Goal: Task Accomplishment & Management: Manage account settings

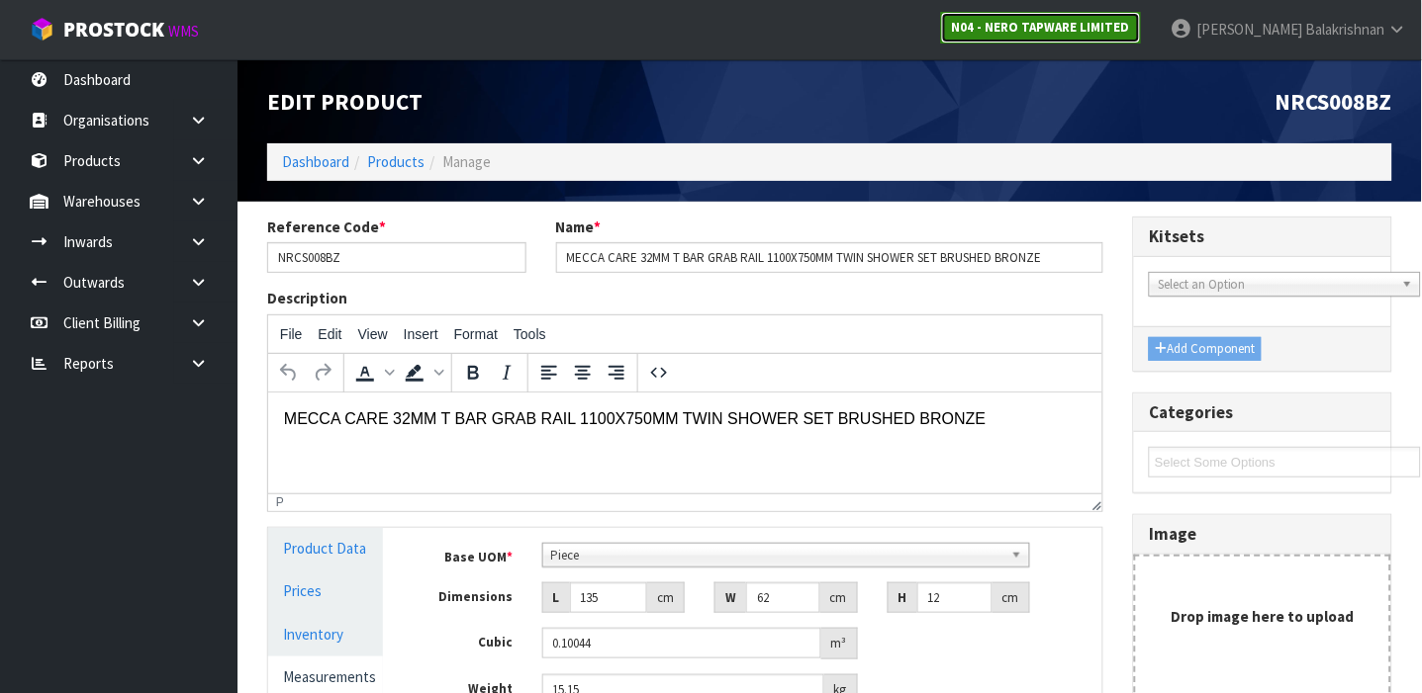
click at [1118, 28] on strong "N04 - NERO TAPWARE LIMITED" at bounding box center [1041, 27] width 178 height 17
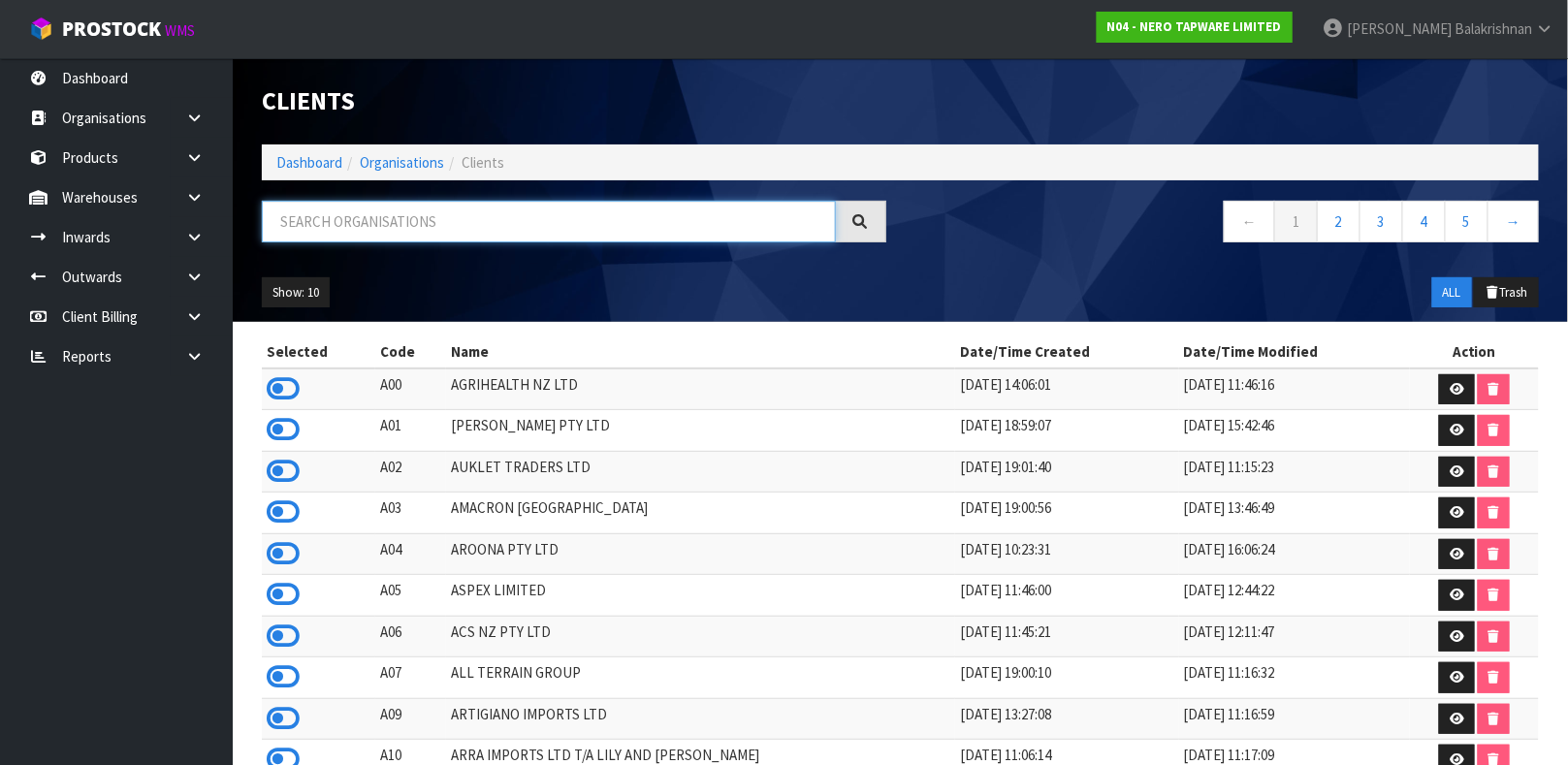
click at [434, 211] on input "text" at bounding box center [549, 221] width 574 height 42
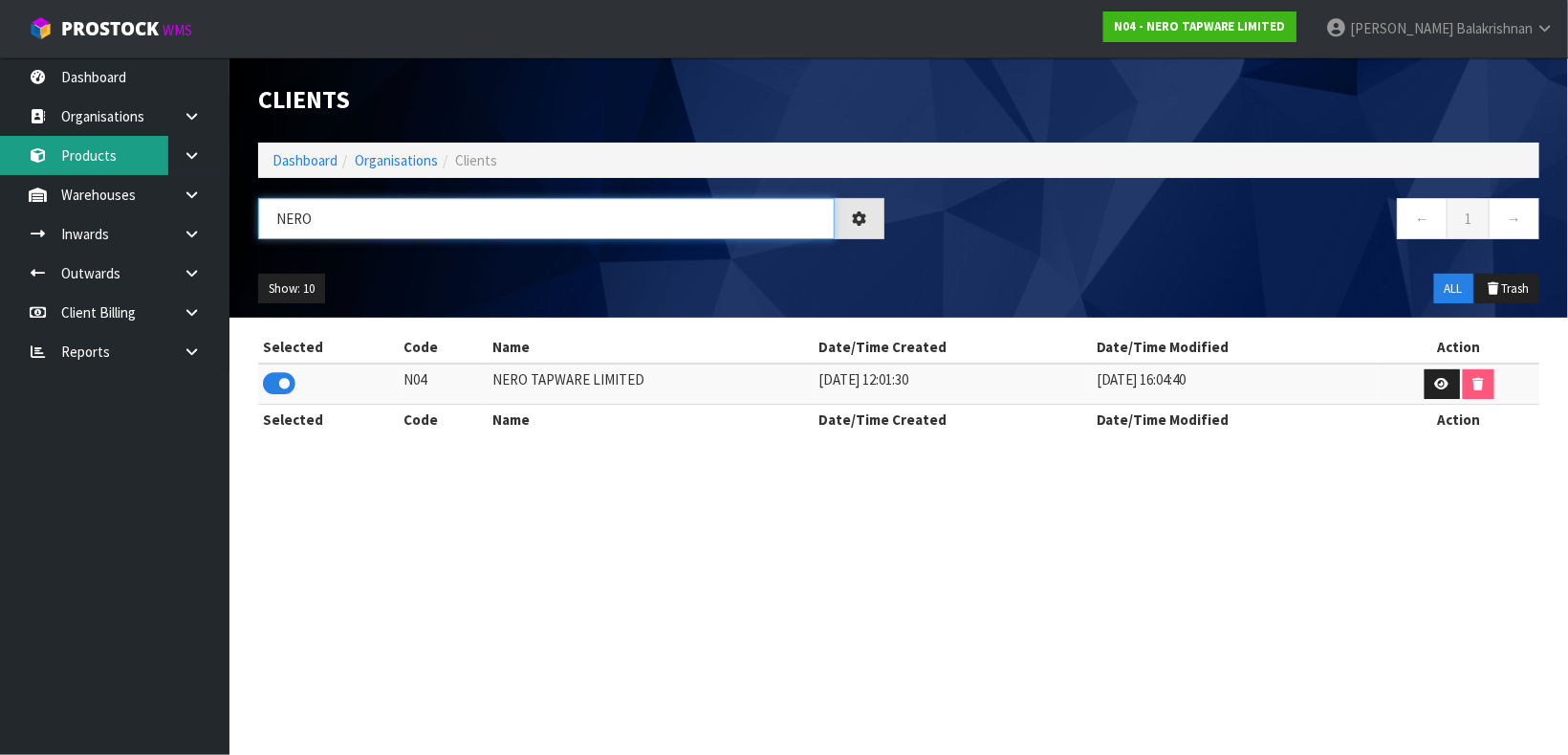
type input "NERO"
click at [85, 143] on link "Products" at bounding box center [114, 155] width 229 height 40
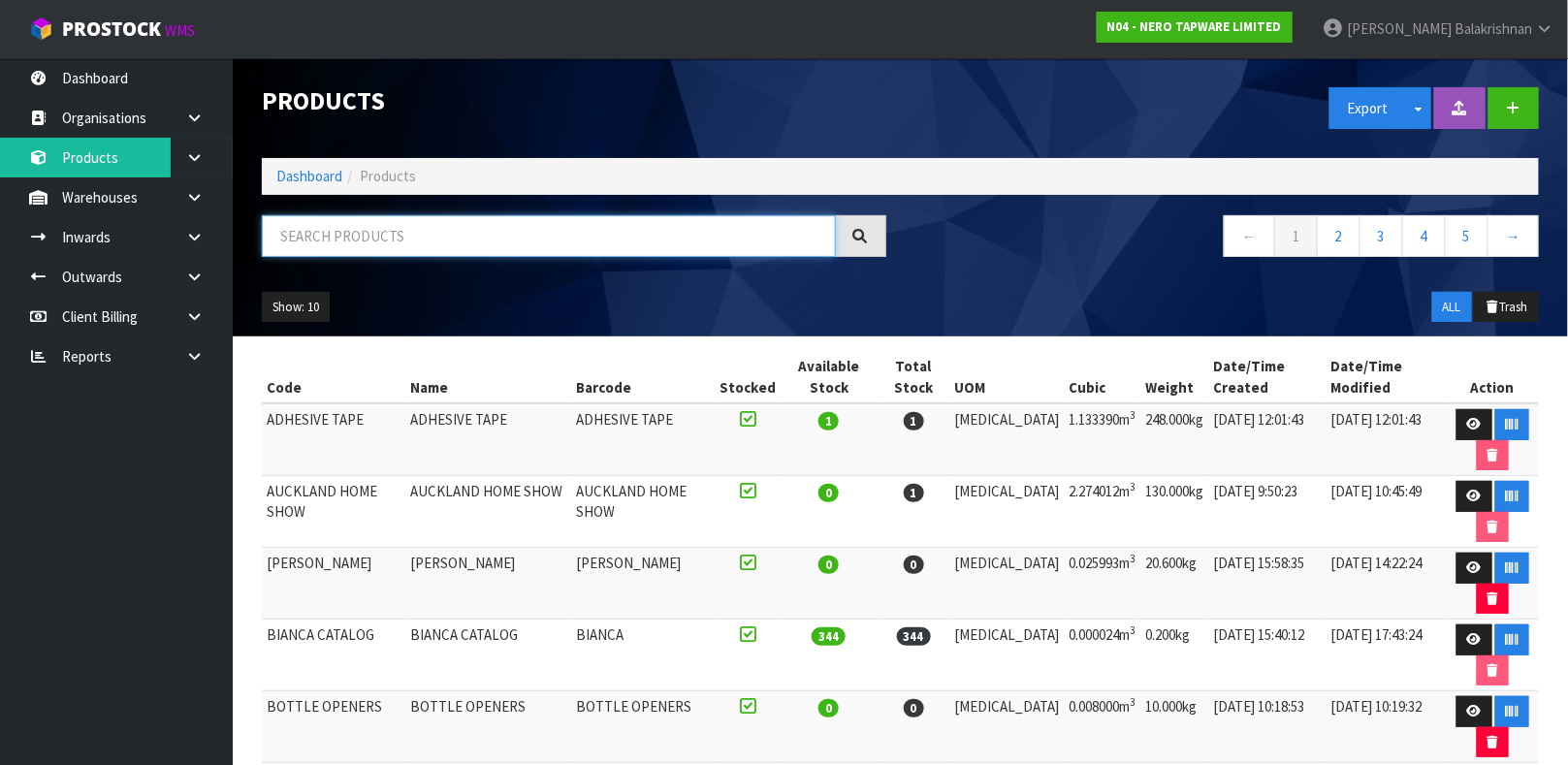
click at [478, 251] on input "text" at bounding box center [549, 236] width 574 height 42
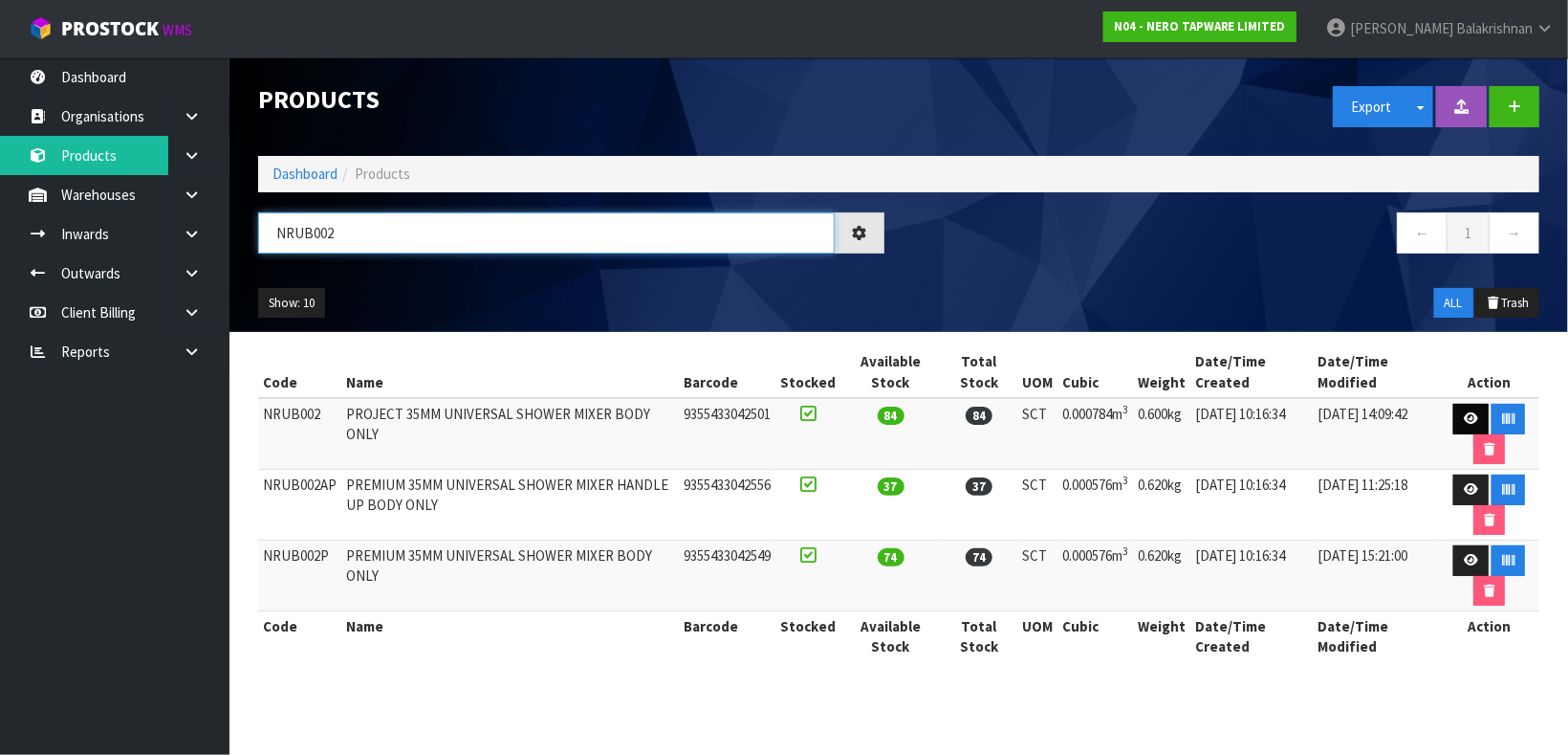
type input "NRUB002"
click at [1374, 421] on icon at bounding box center [1471, 418] width 15 height 13
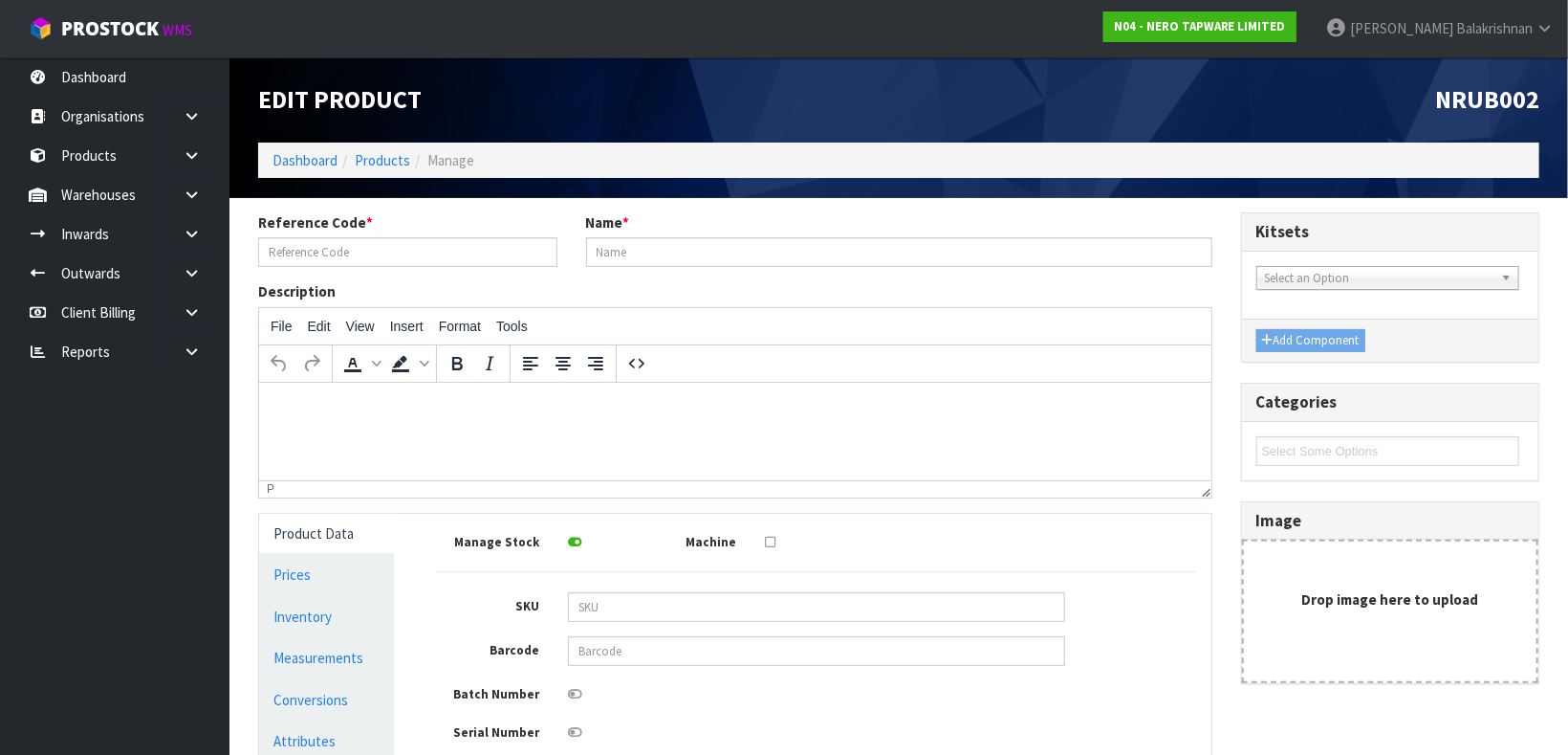
type input "NRUB002"
type input "PROJECT 35MM UNIVERSAL SHOWER MIXER BODY ONLY"
type input "9355433042501"
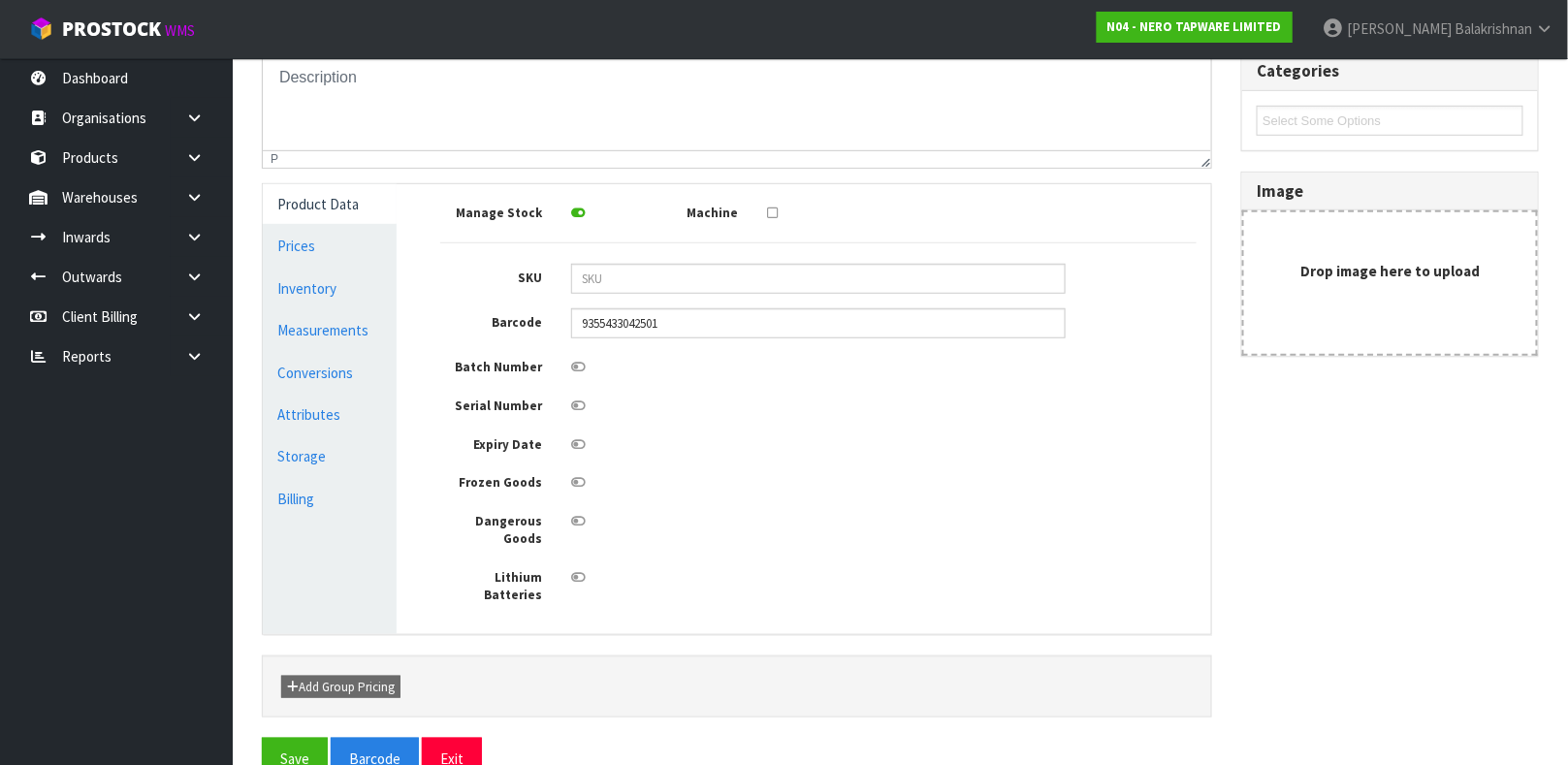
scroll to position [347, 0]
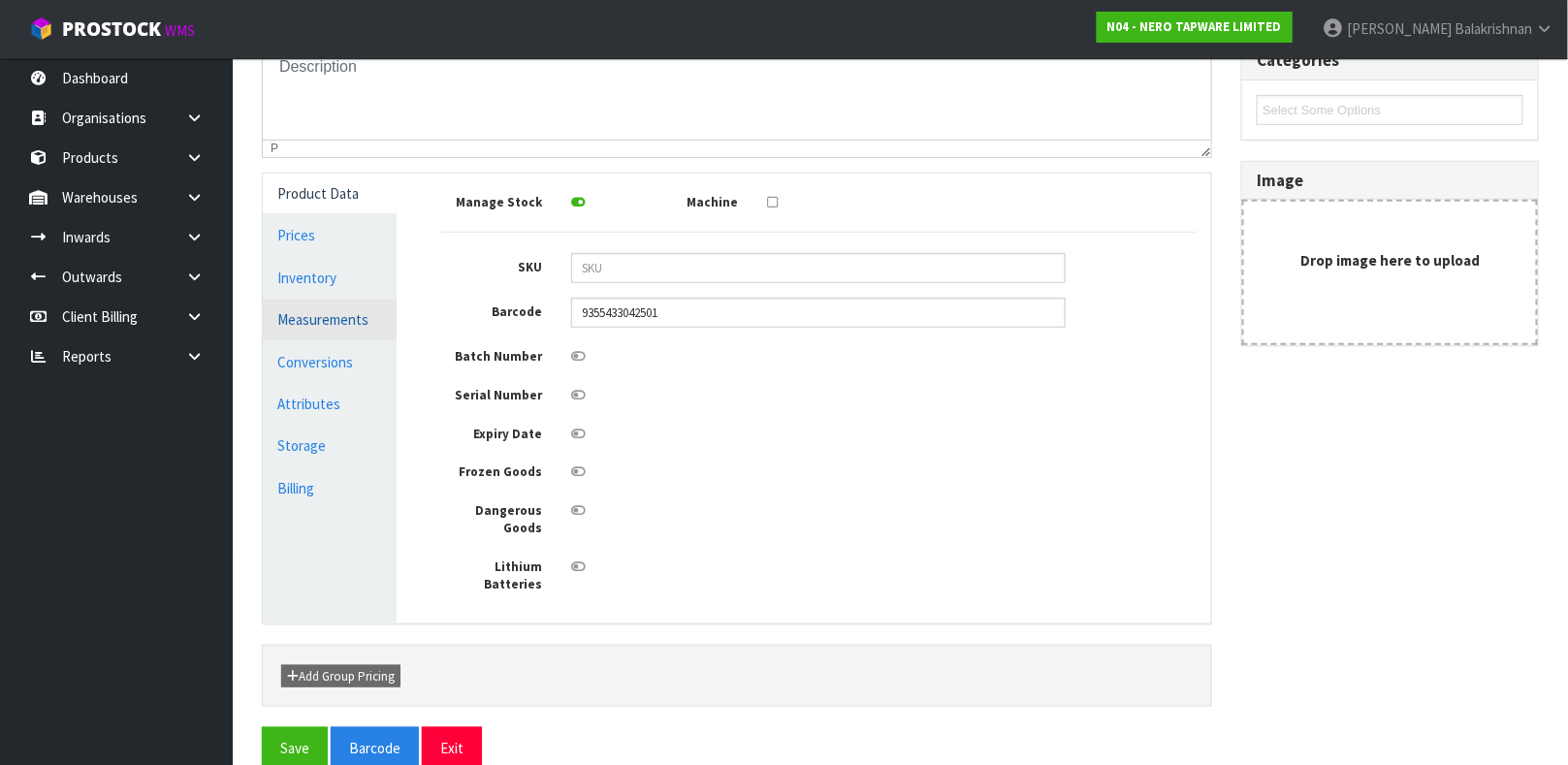
click at [314, 325] on link "Measurements" at bounding box center [329, 319] width 134 height 40
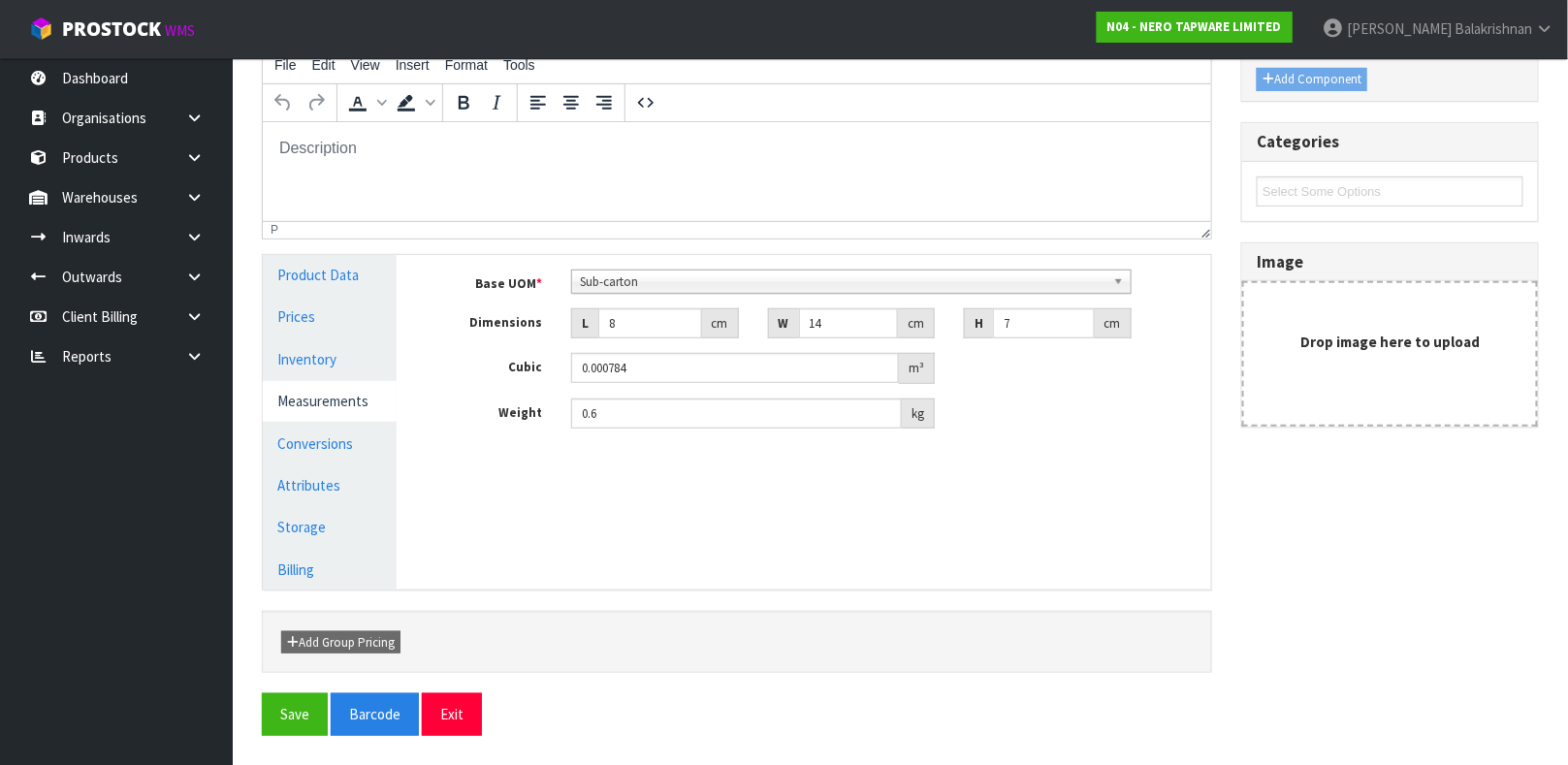
scroll to position [264, 0]
click at [332, 436] on link "Conversions" at bounding box center [329, 444] width 134 height 40
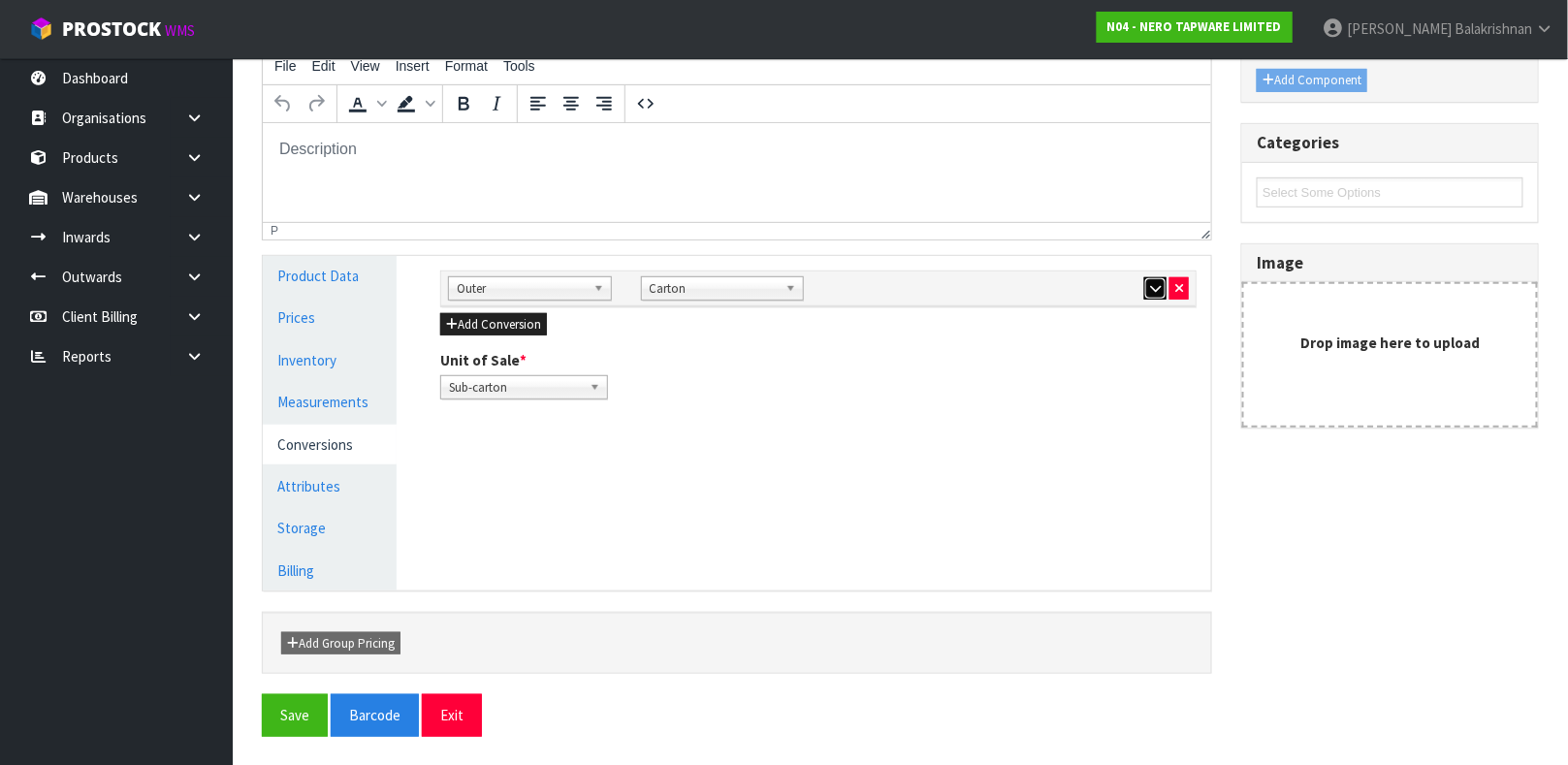
click at [1153, 279] on button "button" at bounding box center [1154, 289] width 23 height 24
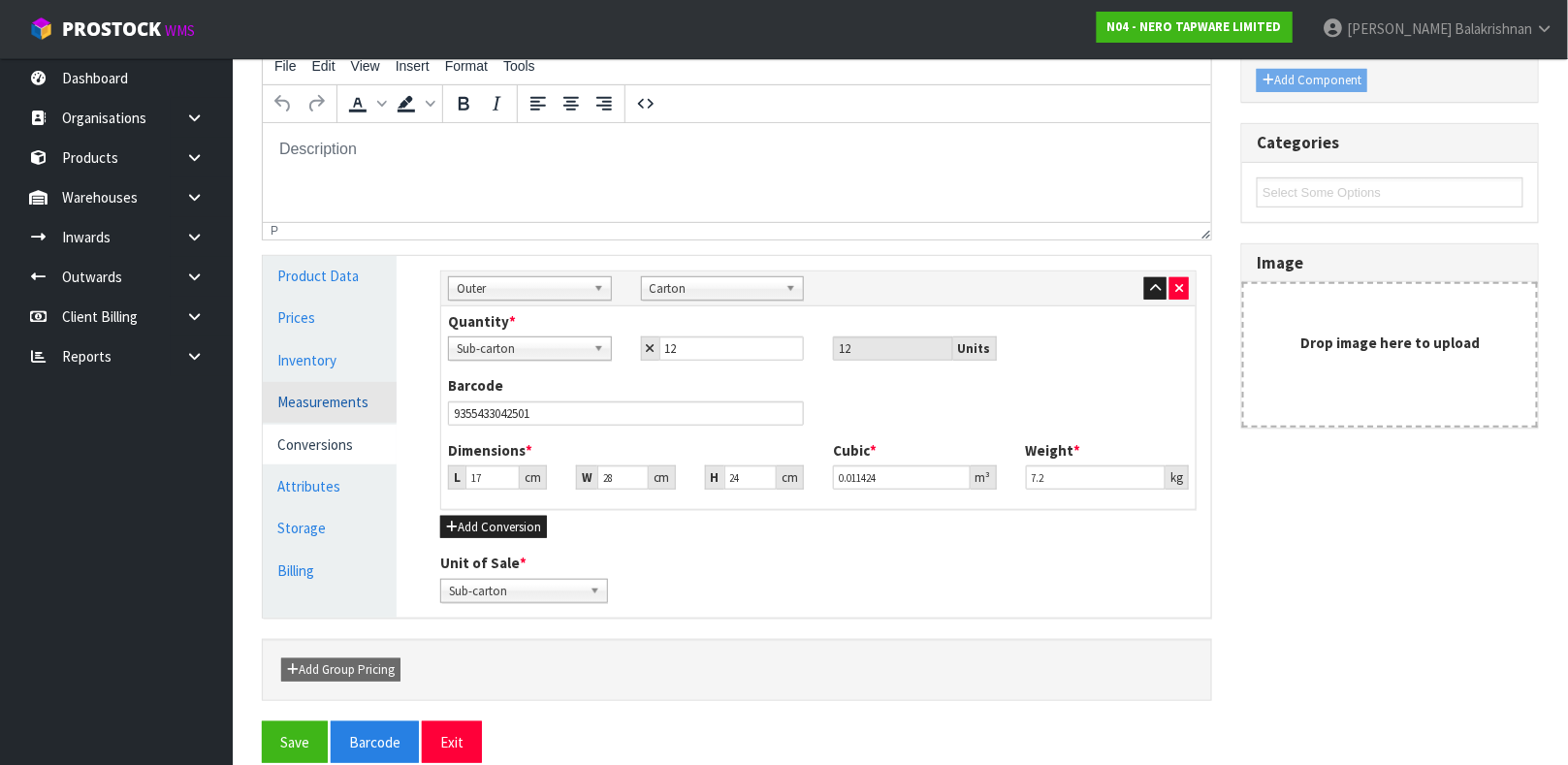
click at [324, 402] on link "Measurements" at bounding box center [329, 402] width 134 height 40
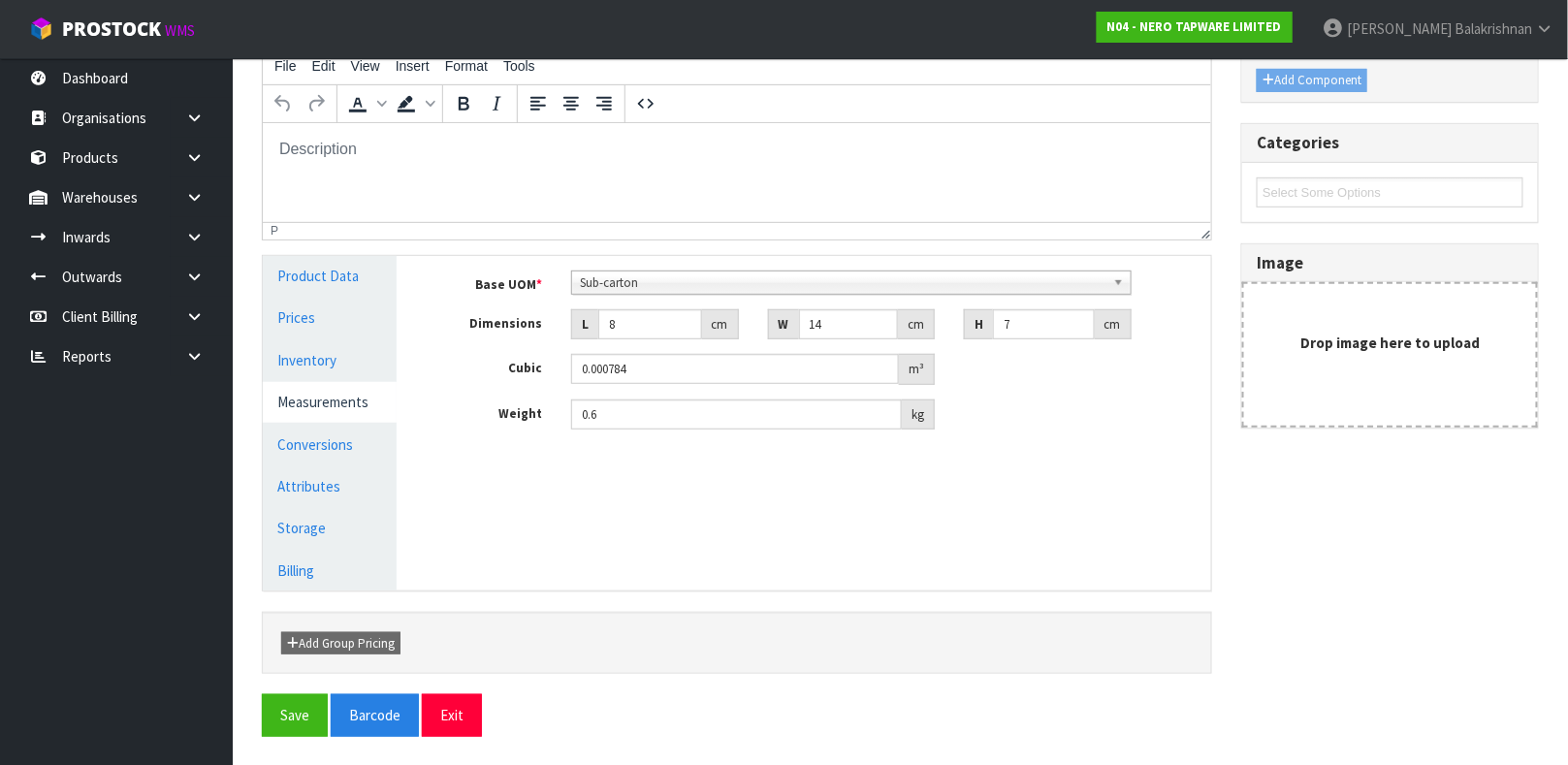
click at [660, 511] on div "Manage Stock Machine SKU Barcode 9355433042501 Batch Number Serial Number Expir…" at bounding box center [817, 422] width 814 height 334
click at [352, 288] on link "Product Data" at bounding box center [329, 275] width 134 height 40
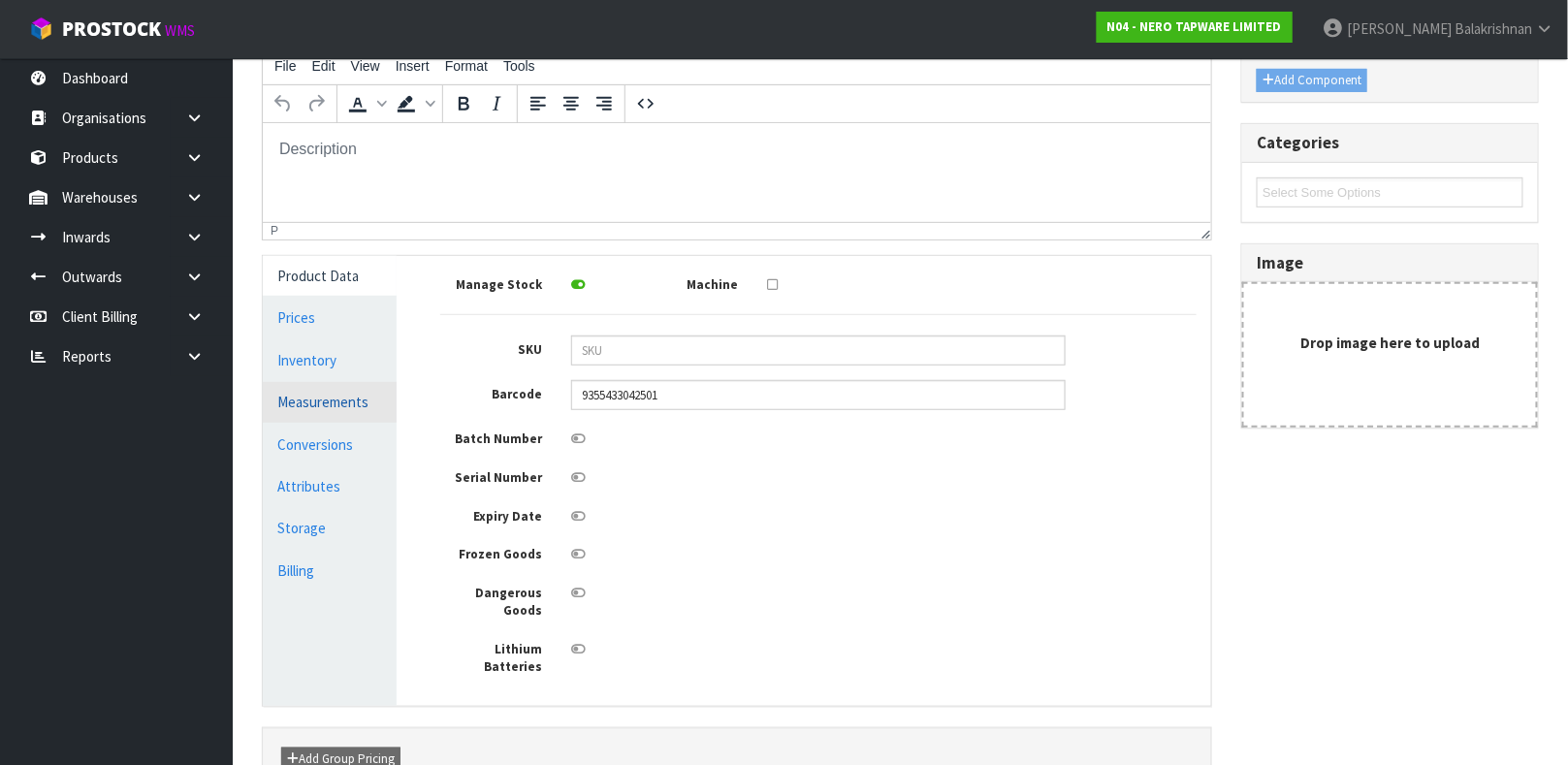
click at [328, 401] on link "Measurements" at bounding box center [329, 402] width 134 height 40
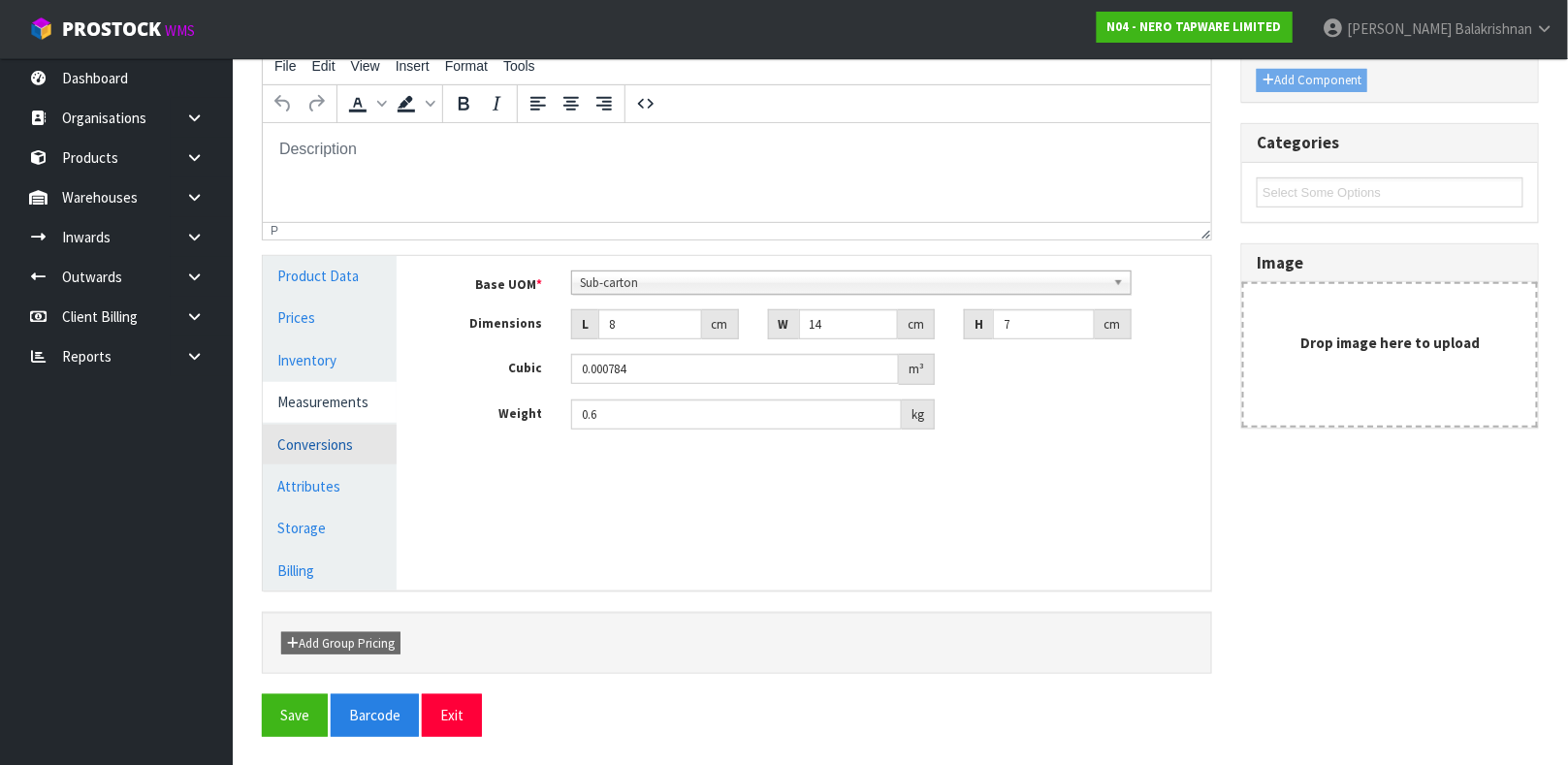
click at [328, 436] on link "Conversions" at bounding box center [329, 444] width 134 height 40
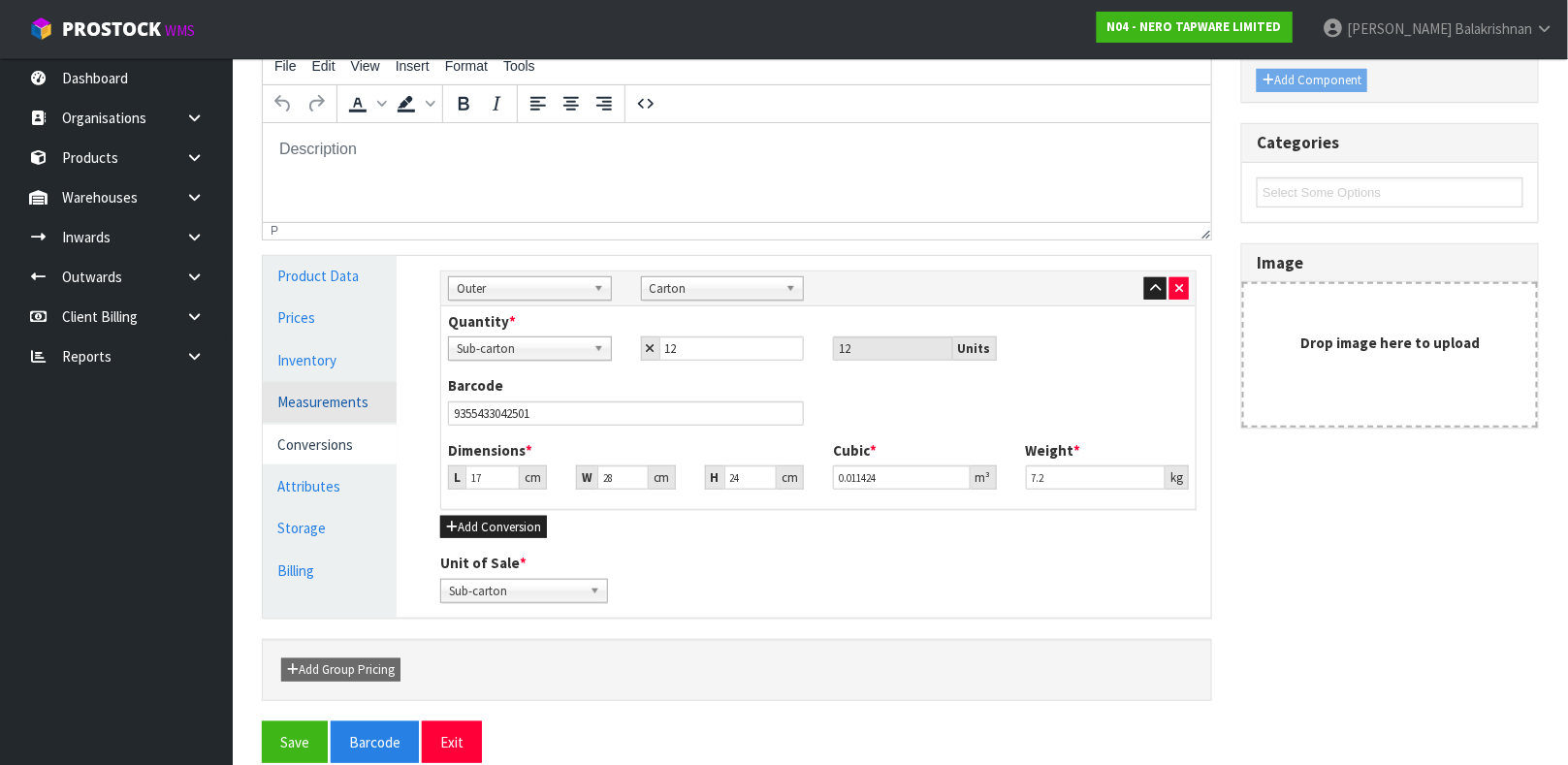
click at [305, 398] on link "Measurements" at bounding box center [329, 402] width 134 height 40
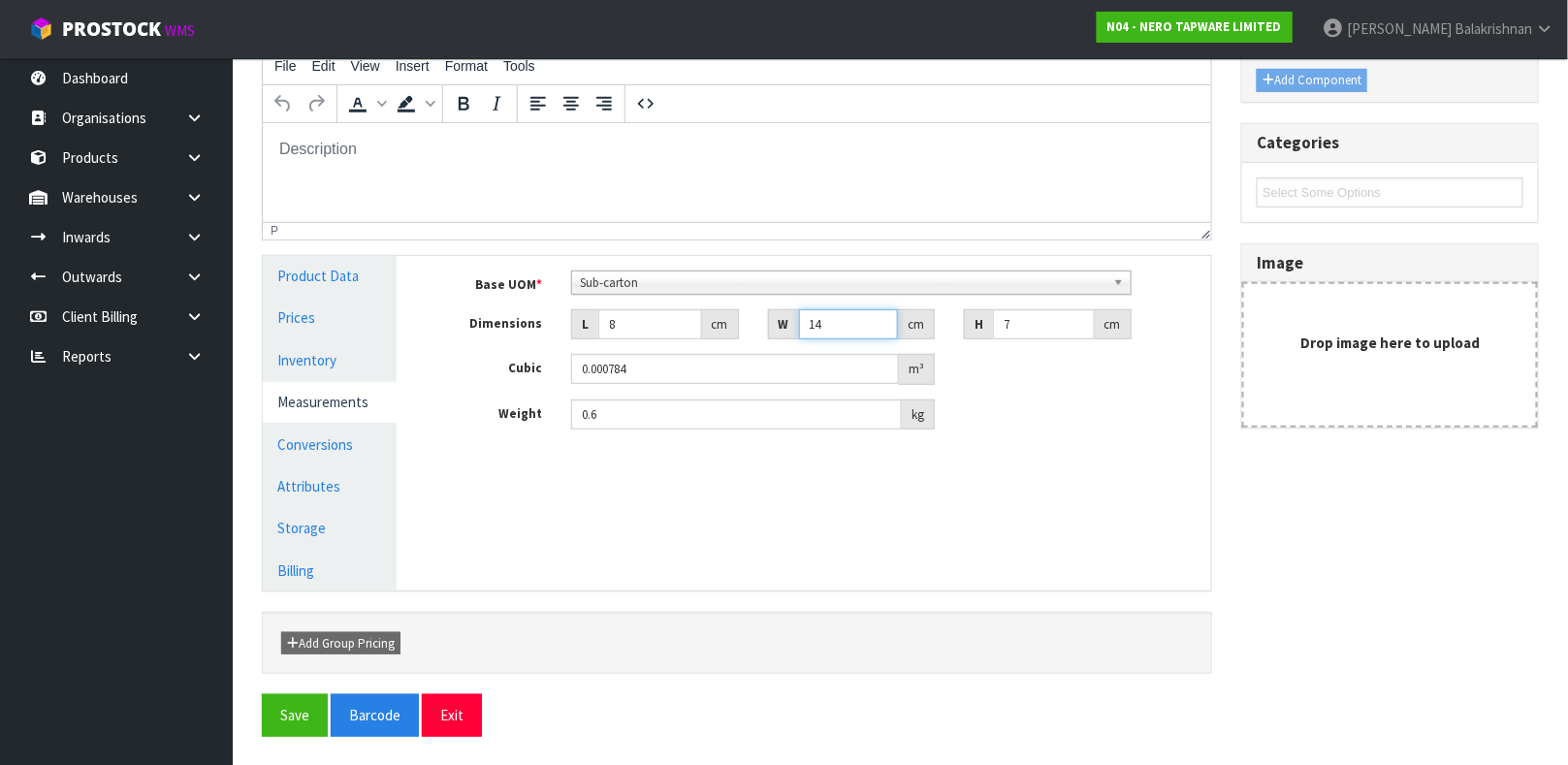
click at [842, 322] on input "14" at bounding box center [849, 324] width 100 height 30
type input "1"
type input "0.000056"
type input "13"
type input "0.000728"
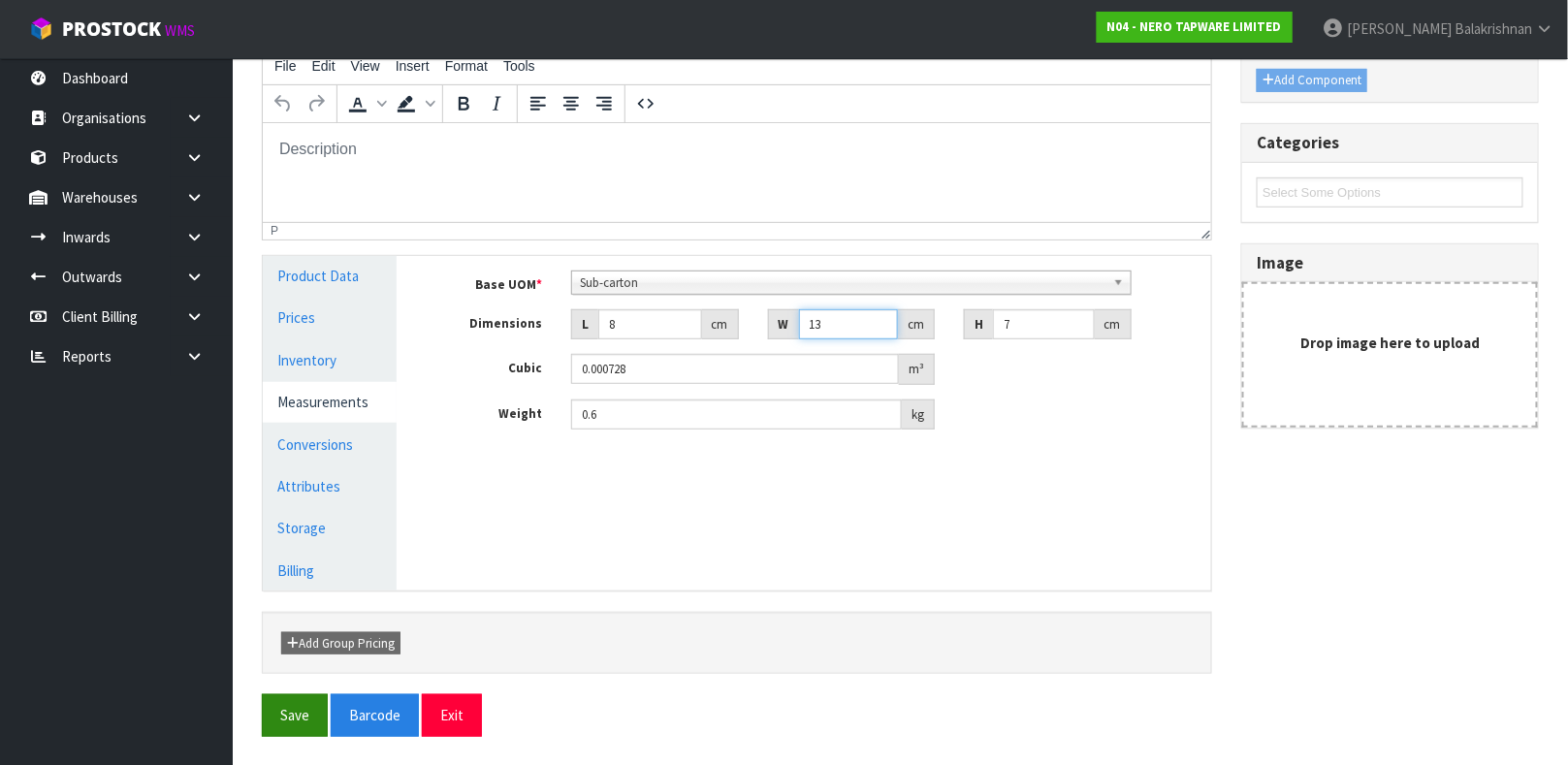
type input "13"
click at [296, 678] on button "Save" at bounding box center [294, 714] width 66 height 42
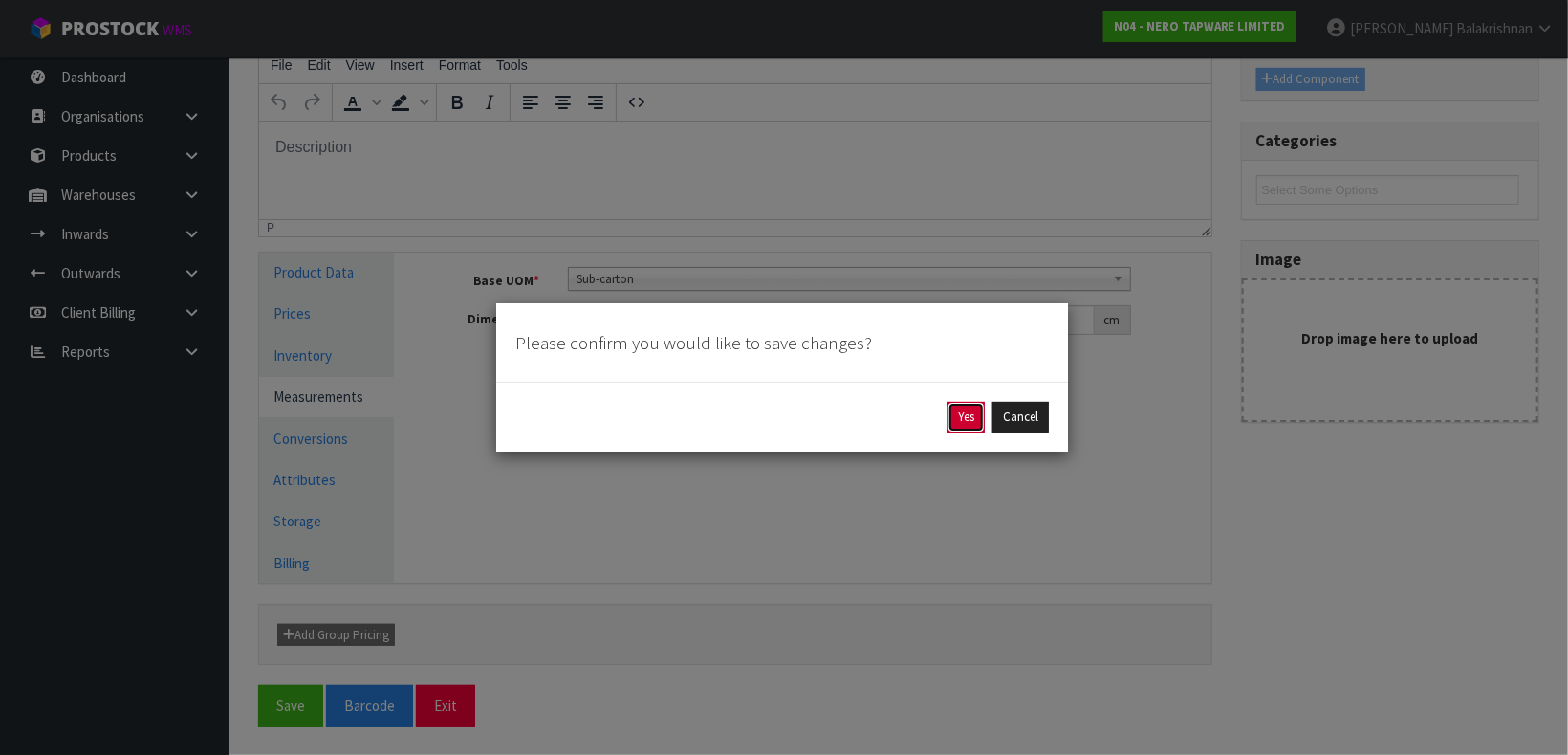
click at [967, 415] on button "Yes" at bounding box center [966, 417] width 38 height 31
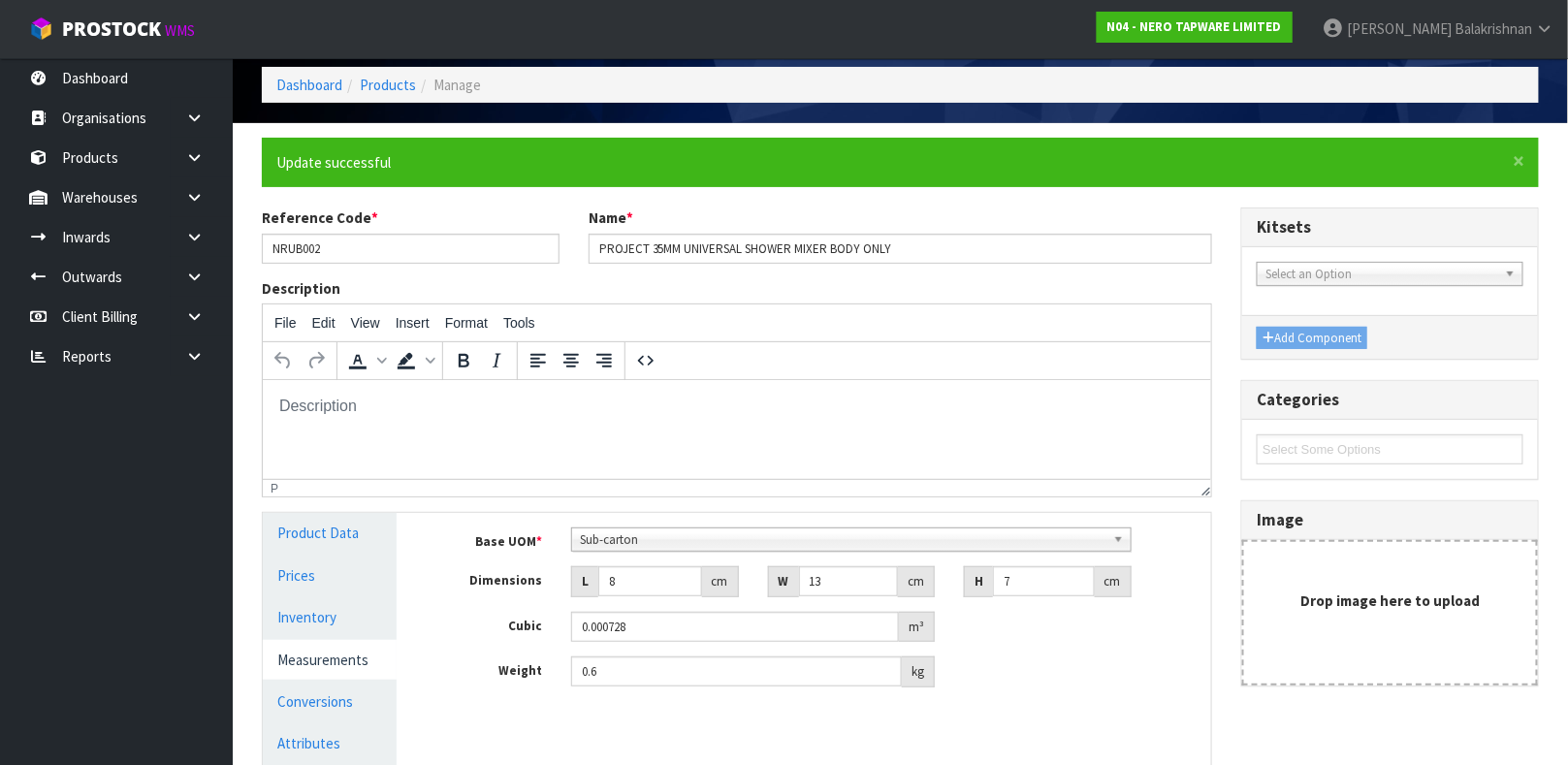
scroll to position [78, 0]
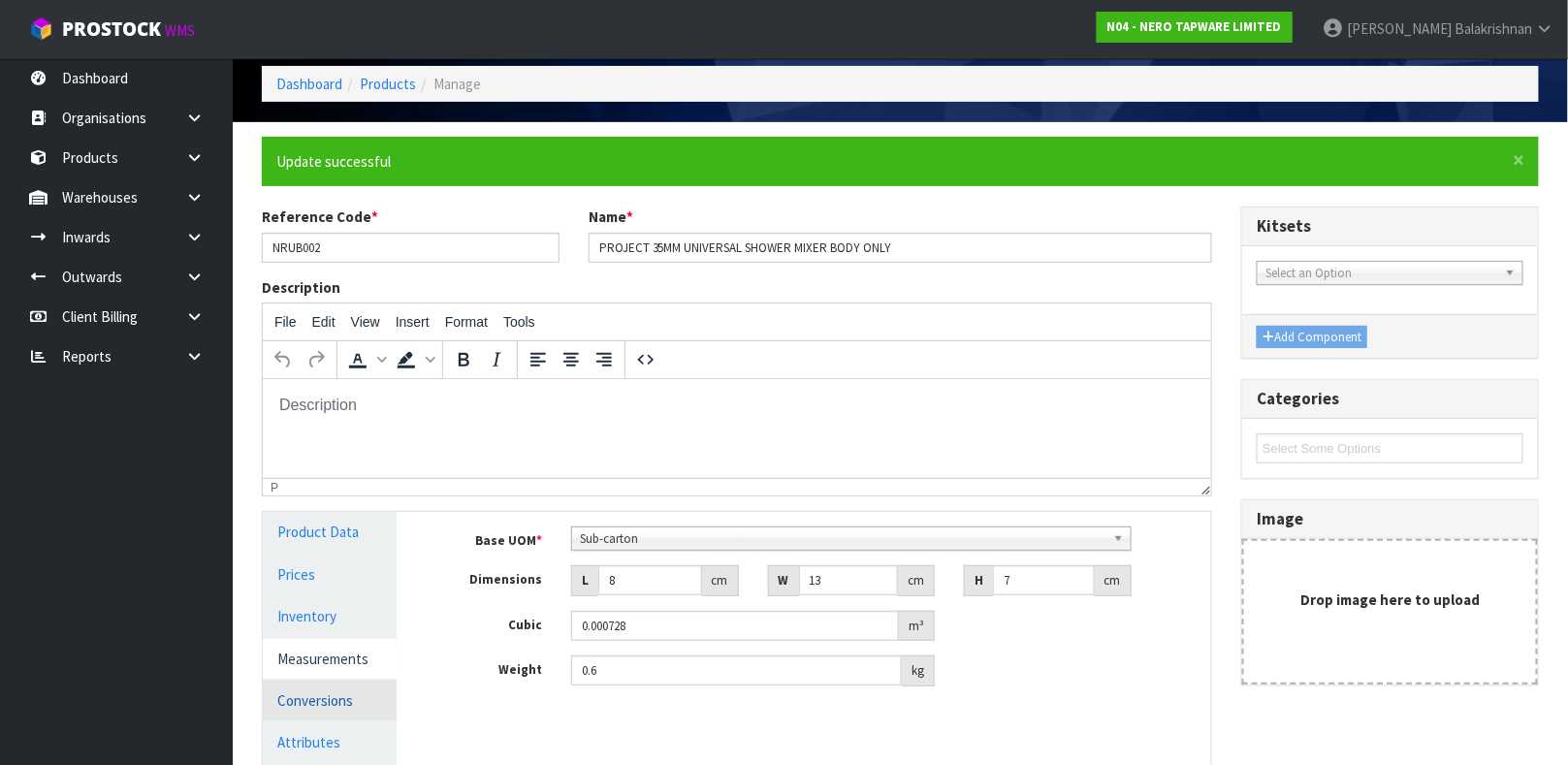
click at [332, 678] on link "Conversions" at bounding box center [329, 699] width 134 height 40
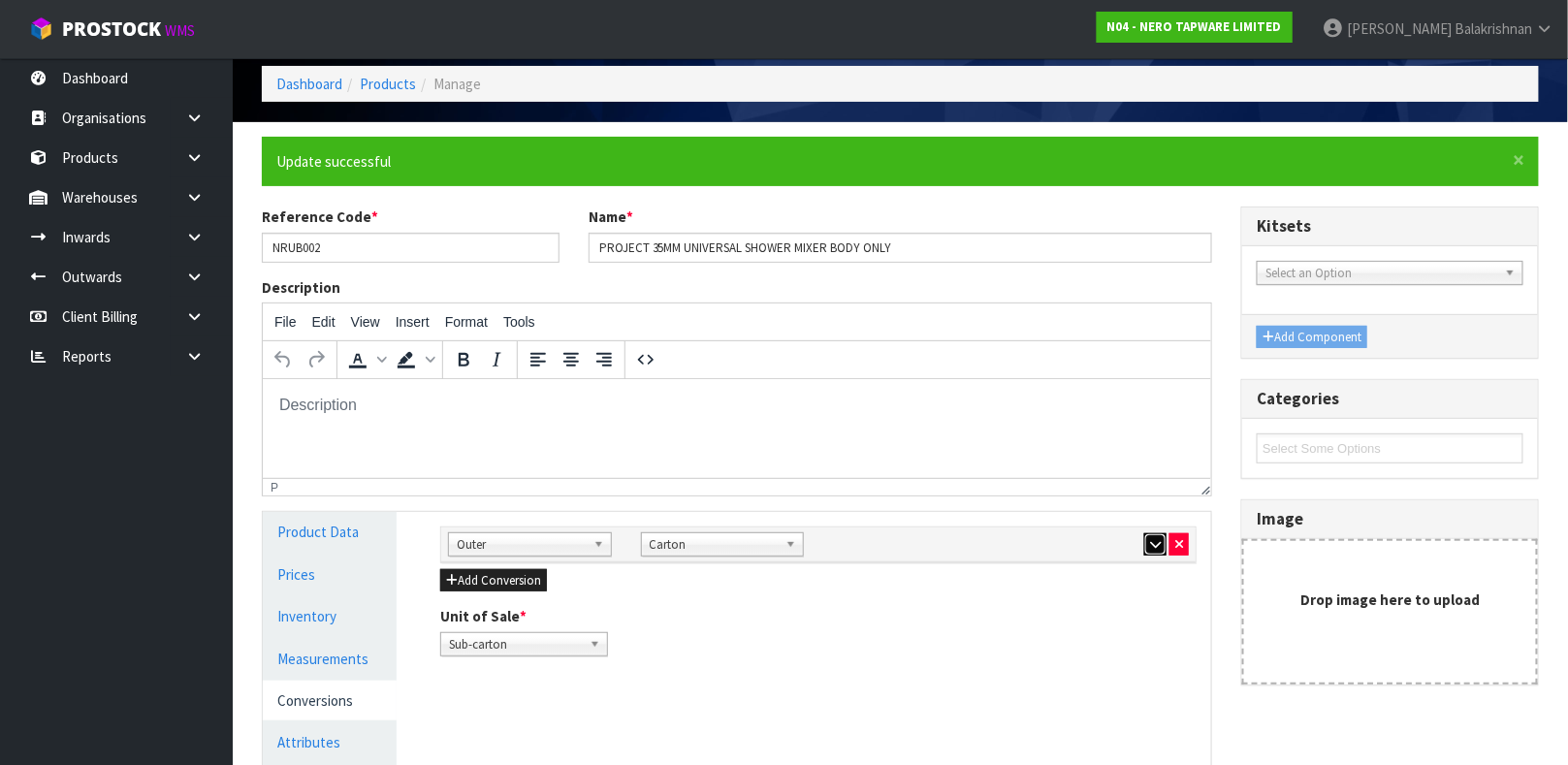
click at [1154, 540] on icon "button" at bounding box center [1154, 544] width 11 height 13
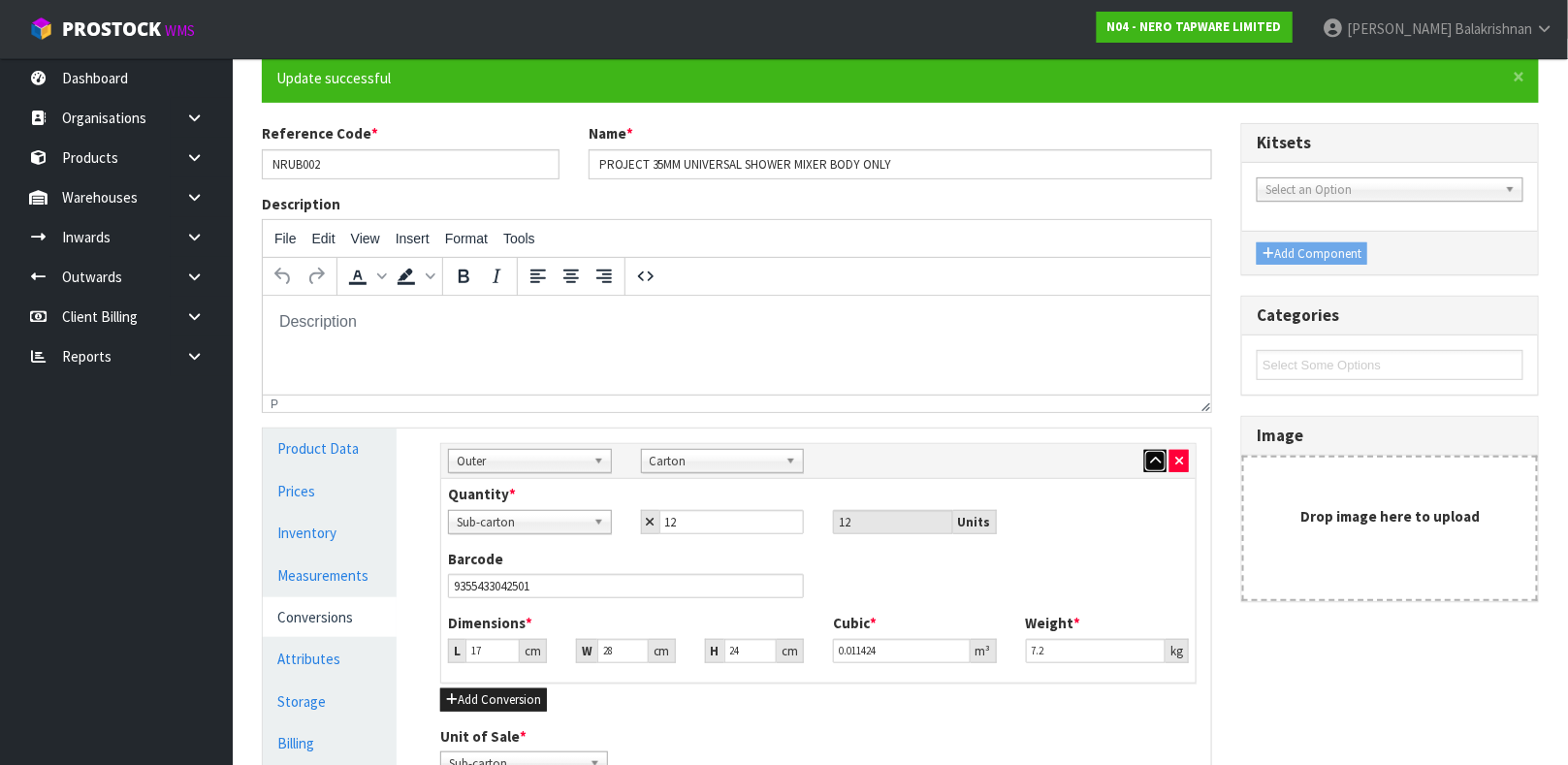
scroll to position [166, 0]
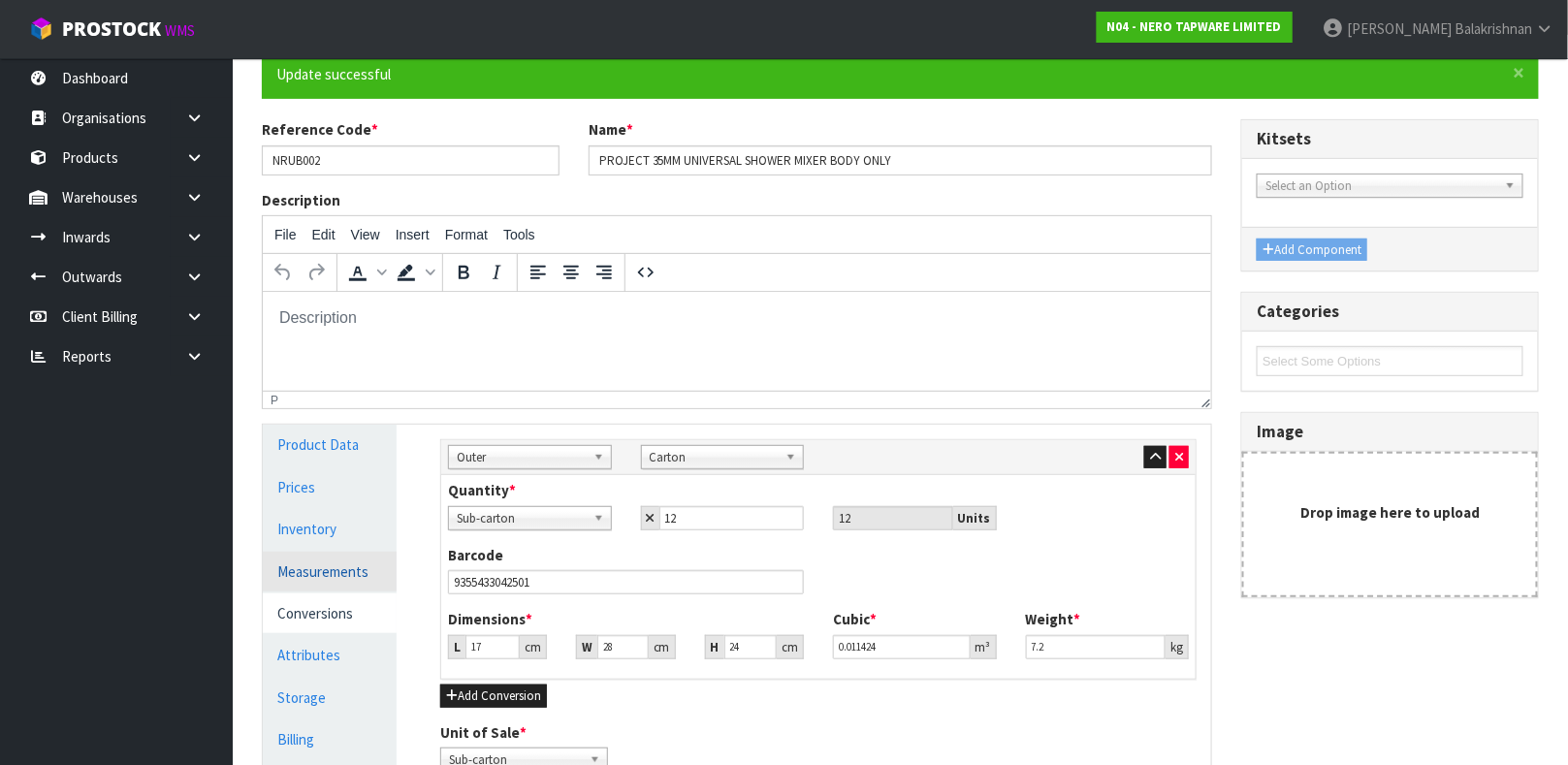
click at [313, 566] on link "Measurements" at bounding box center [329, 571] width 134 height 40
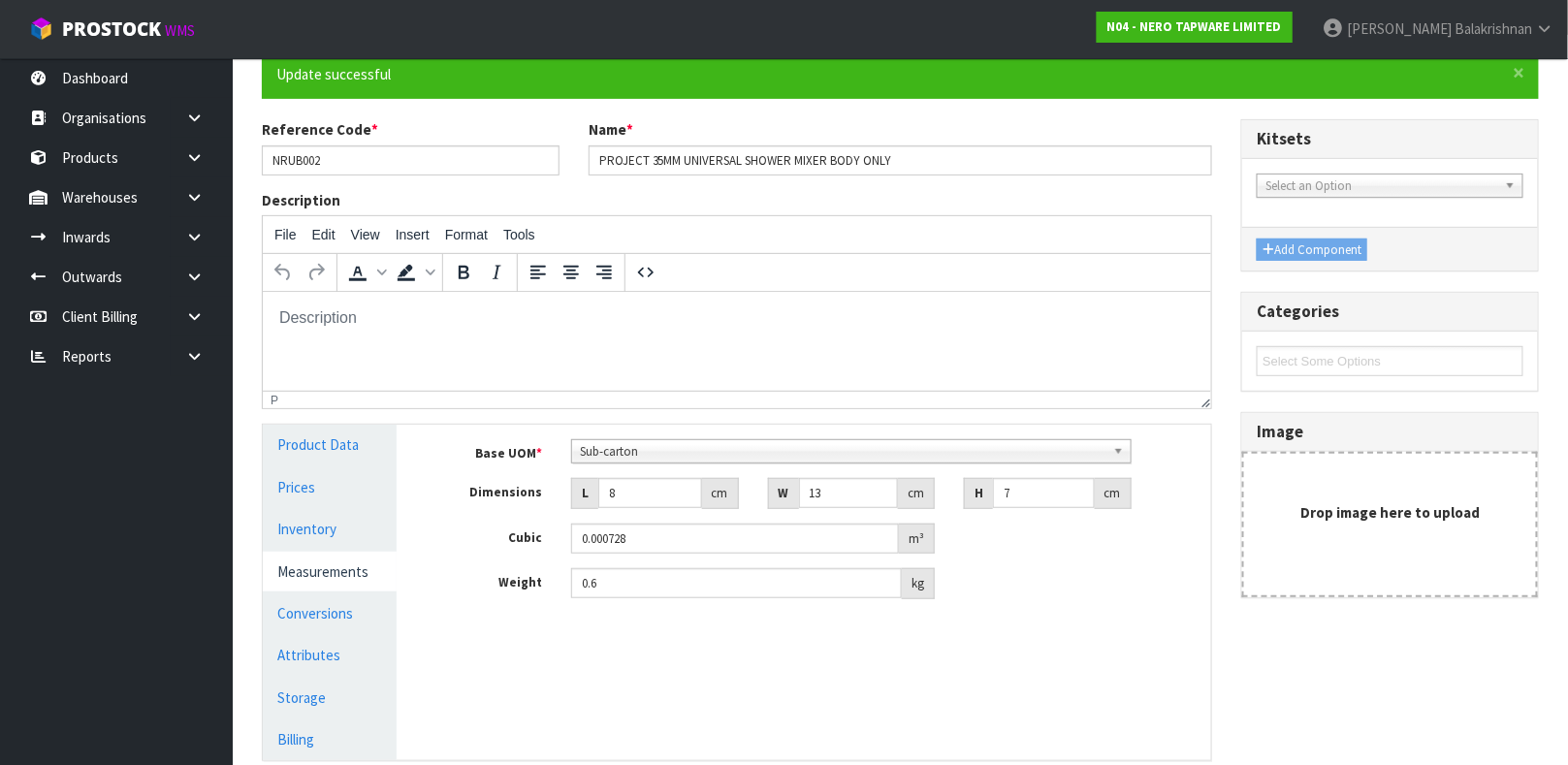
click at [734, 447] on span "Sub-carton" at bounding box center [843, 452] width 525 height 24
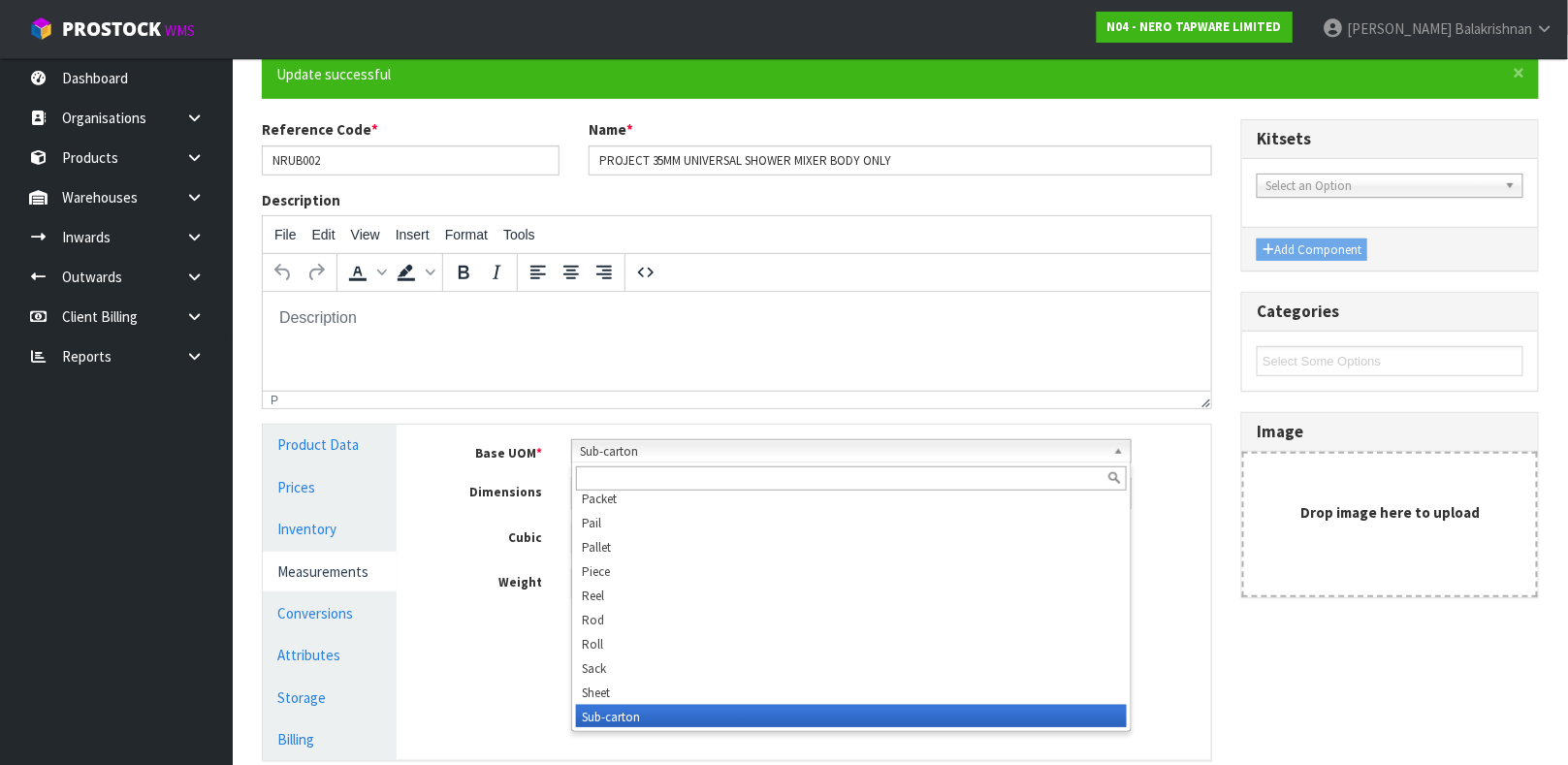
click at [734, 447] on span "Sub-carton" at bounding box center [843, 452] width 525 height 24
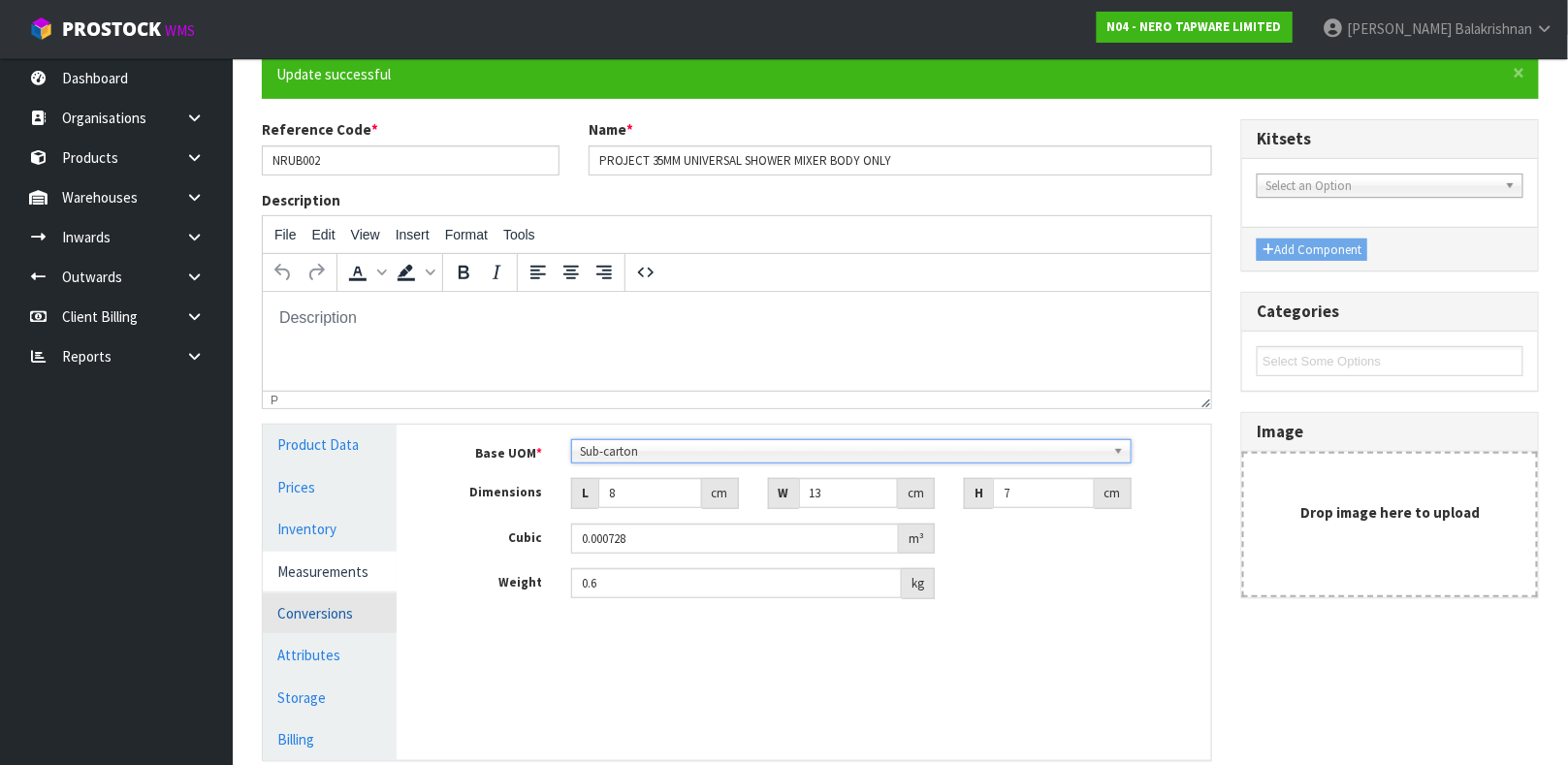
click at [314, 607] on link "Conversions" at bounding box center [329, 612] width 134 height 40
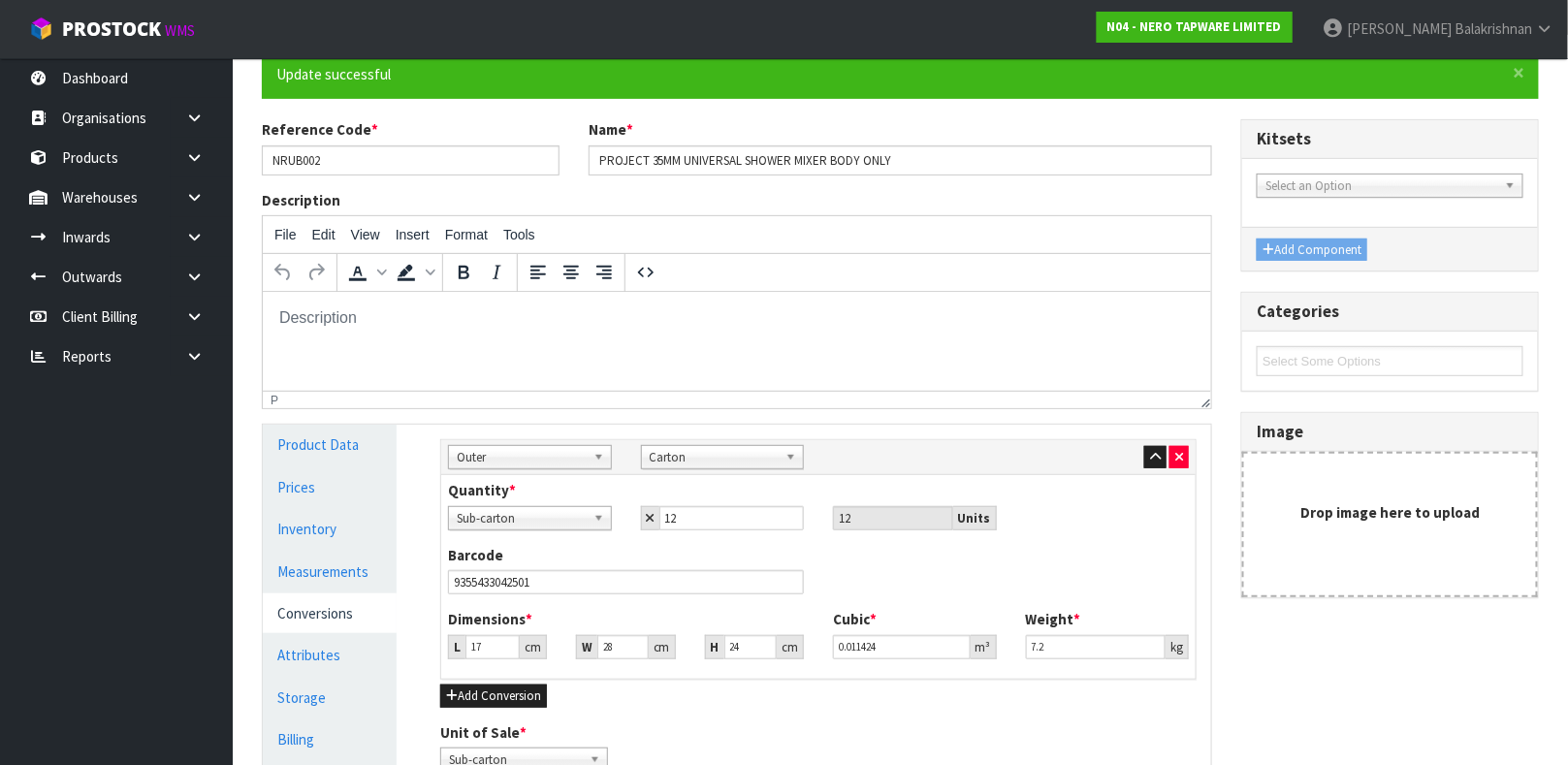
click at [607, 460] on b at bounding box center [602, 456] width 18 height 23
click at [685, 464] on span "Carton" at bounding box center [714, 457] width 129 height 24
click at [920, 466] on div "Sub Inner Inner Outer Pallet Outer Sub Inner Inner Outer Pallet Bag Bar Basket …" at bounding box center [817, 456] width 769 height 24
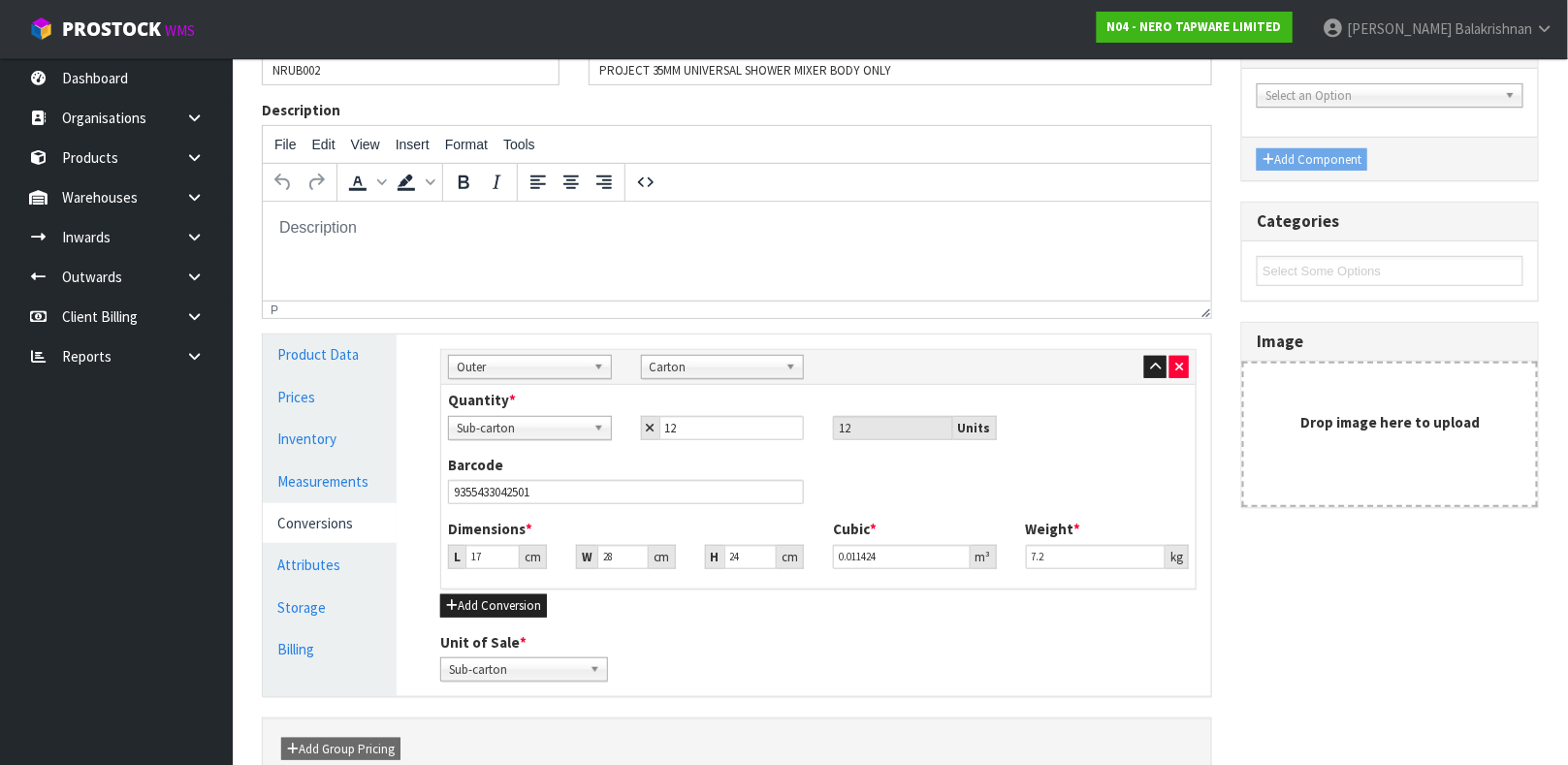
scroll to position [260, 0]
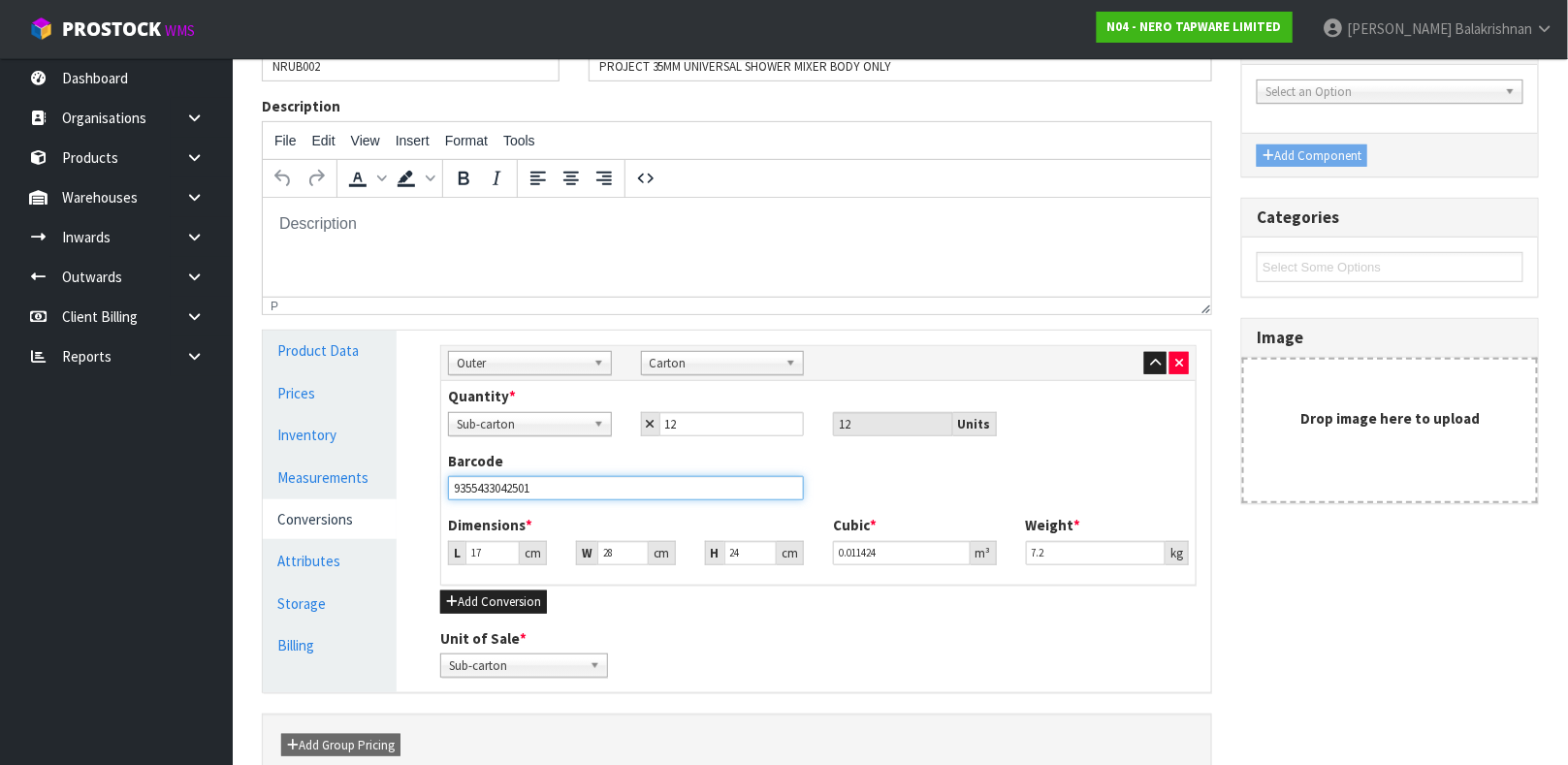
click at [575, 480] on input "9355433042501" at bounding box center [625, 488] width 356 height 24
type input "9355433042501"
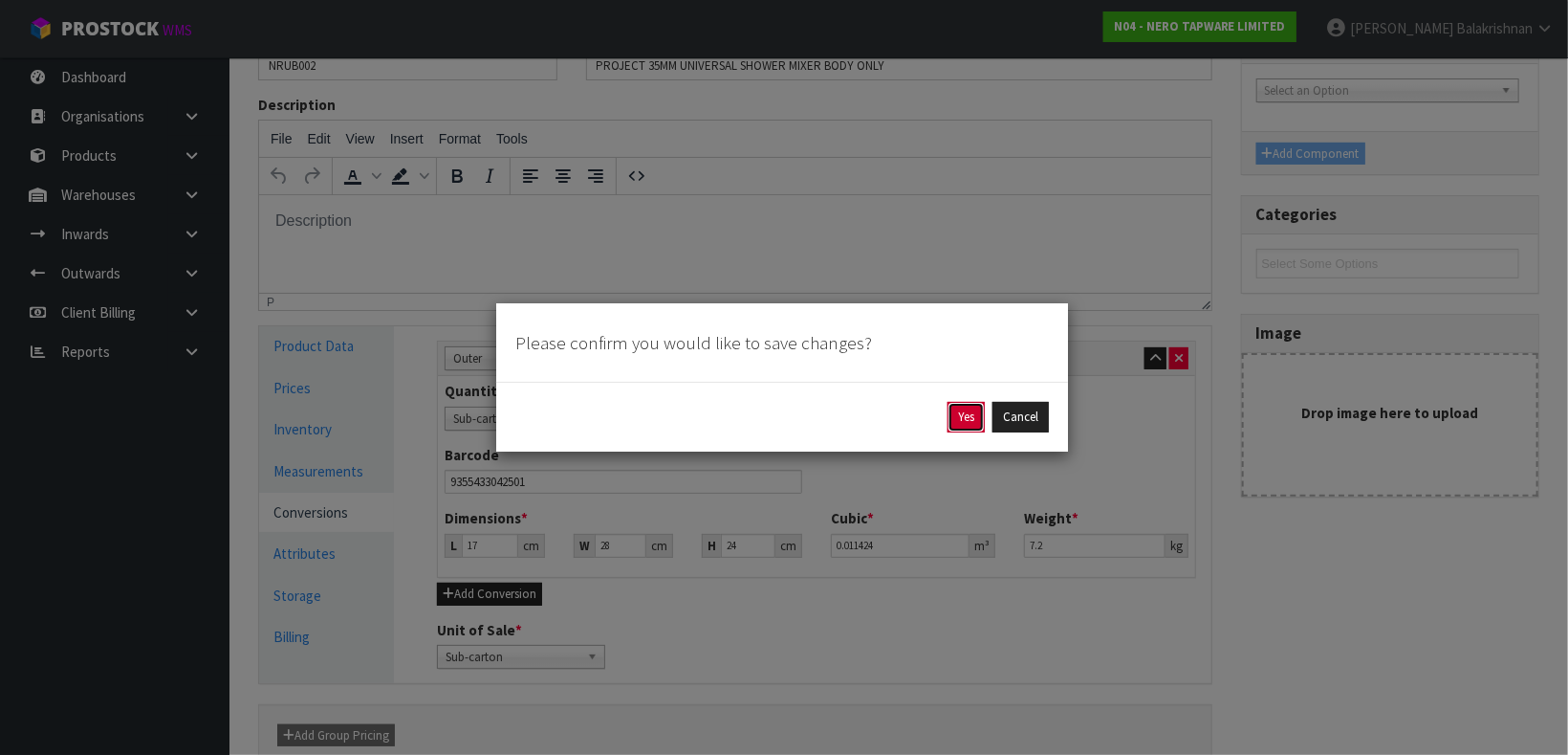
click at [965, 412] on button "Yes" at bounding box center [966, 417] width 38 height 31
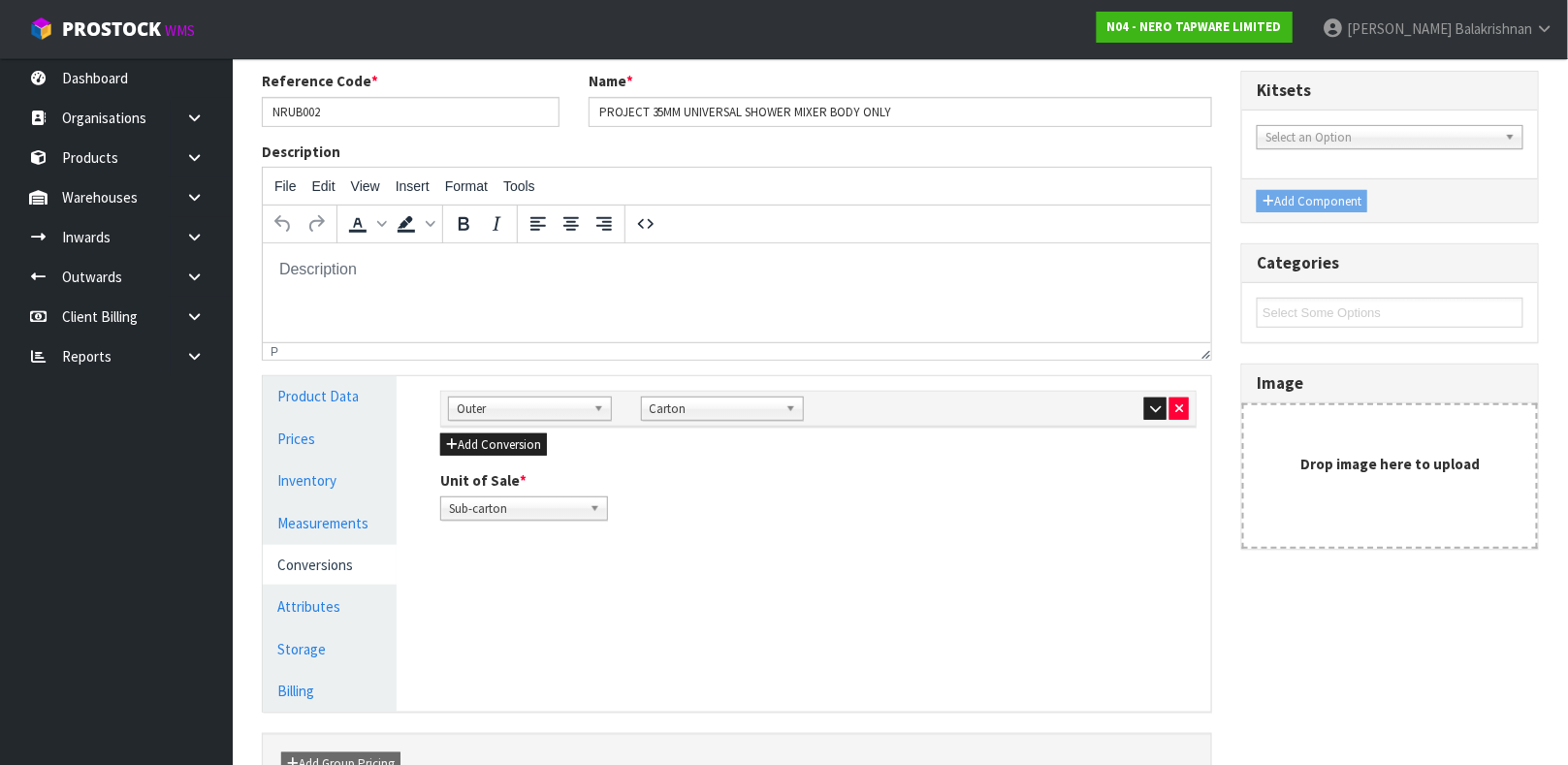
scroll to position [222, 0]
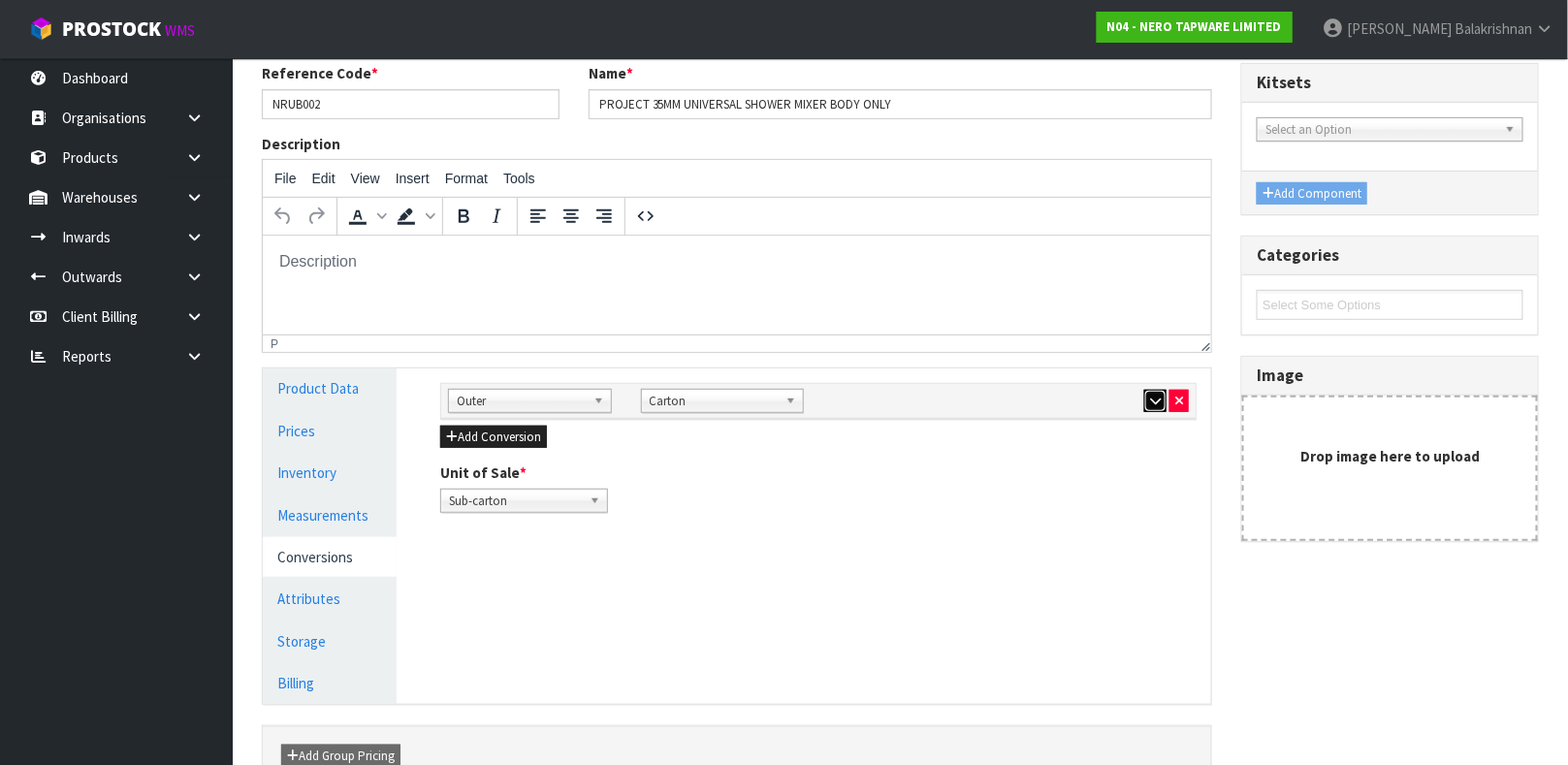
click at [1151, 403] on icon "button" at bounding box center [1154, 401] width 11 height 13
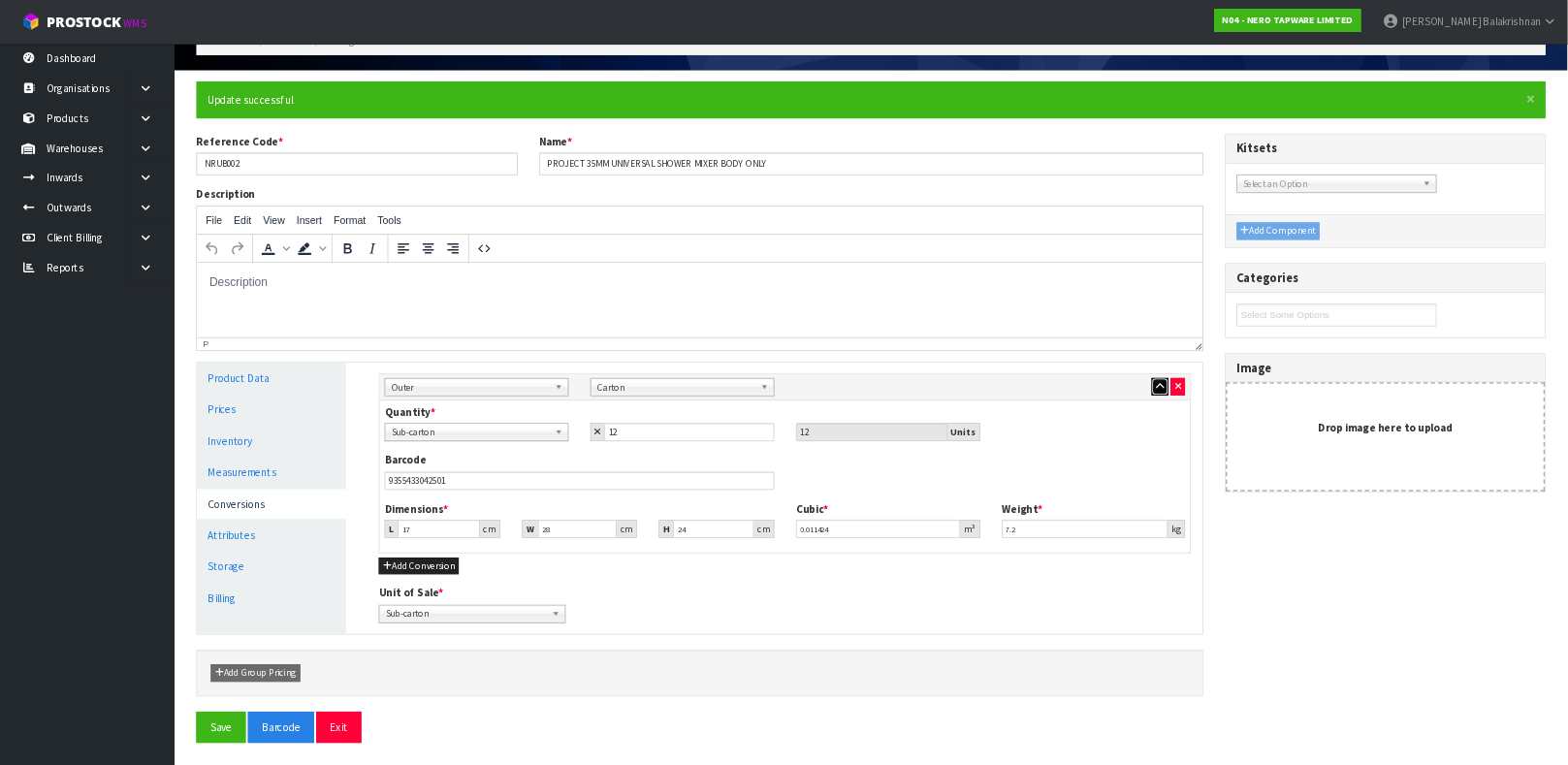
scroll to position [121, 0]
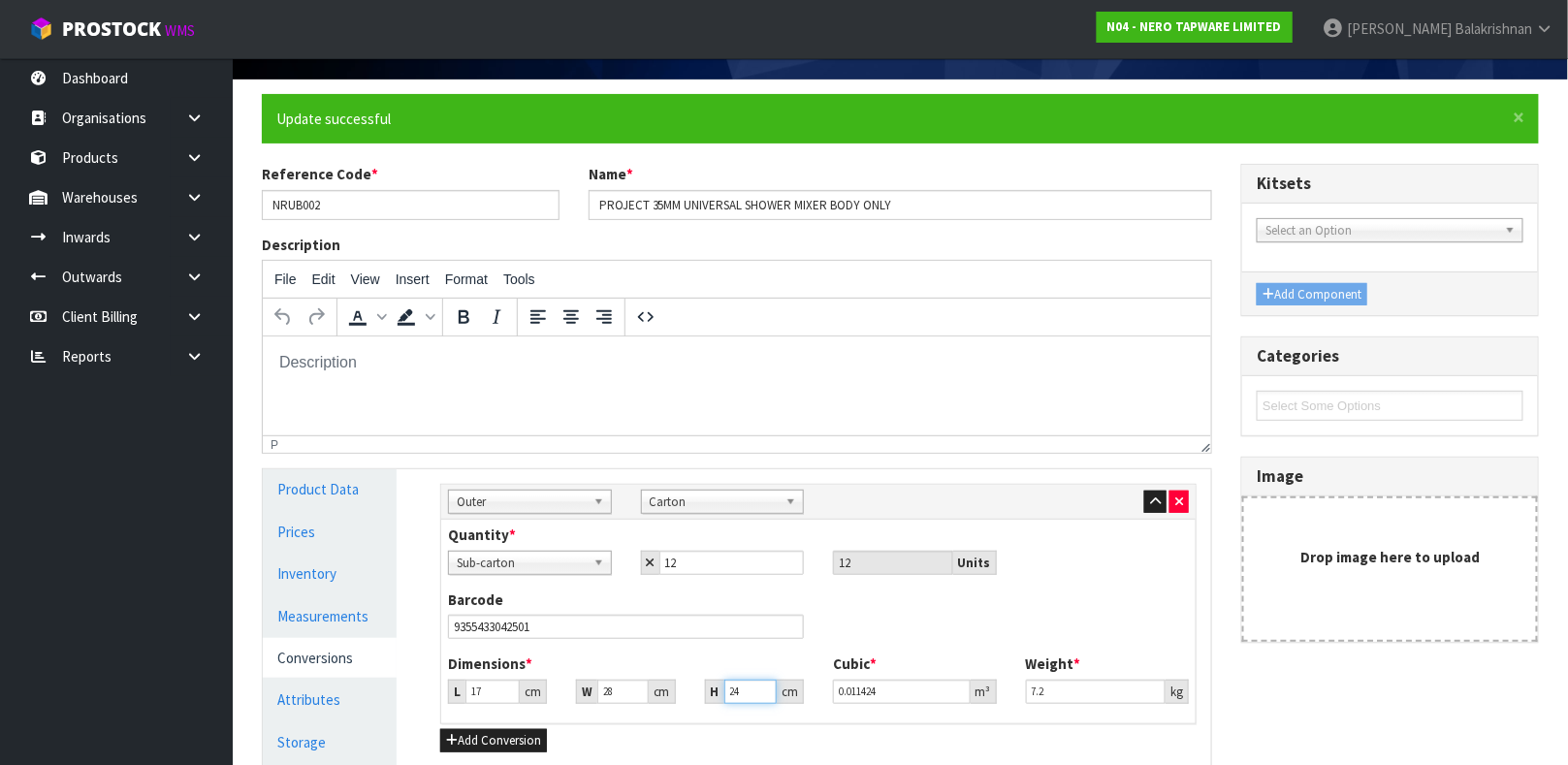
click at [742, 678] on input "24" at bounding box center [750, 691] width 52 height 24
type input "2"
type input "0.000952"
type input "23"
type input "0.010948"
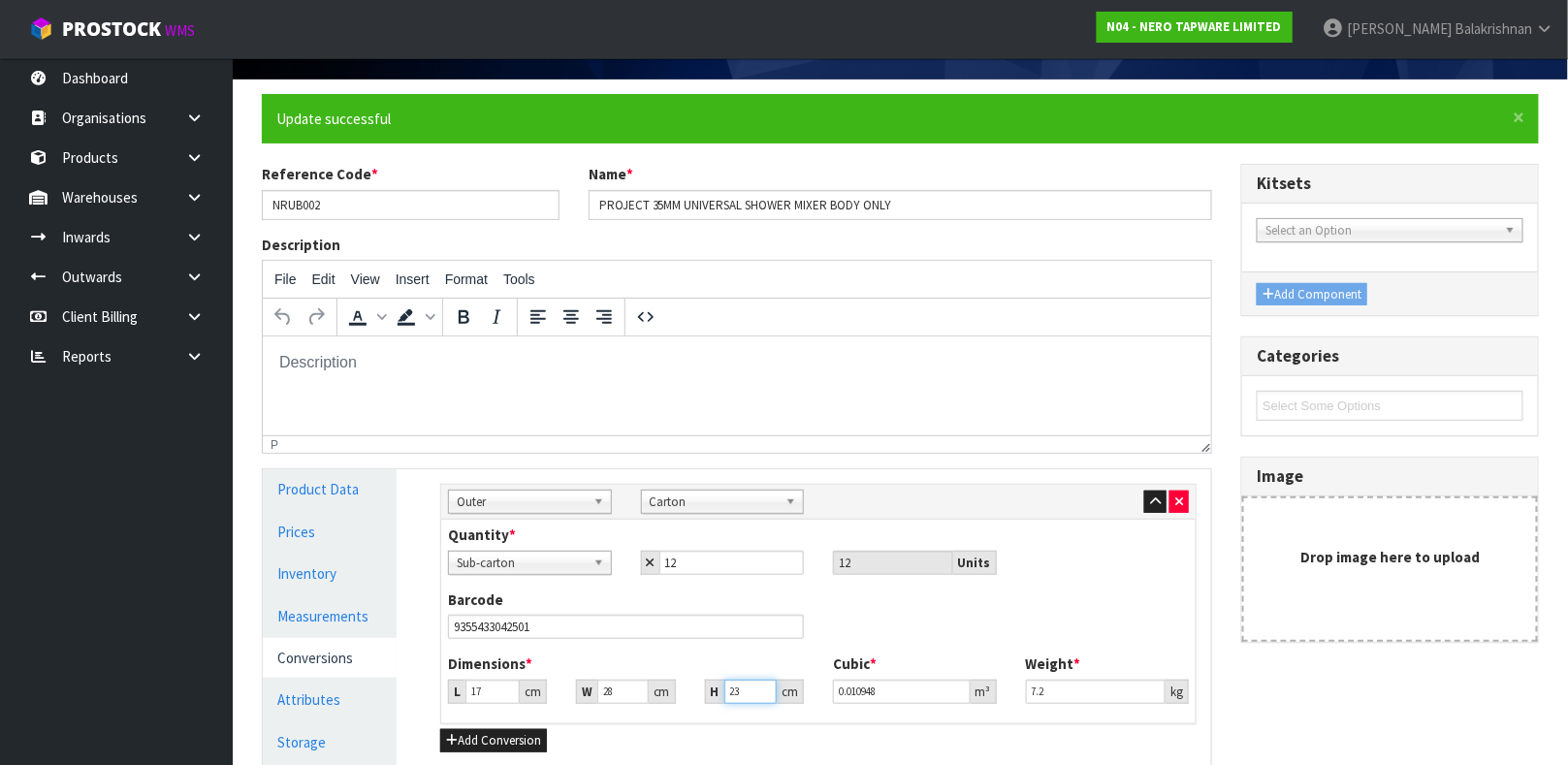
type input "23"
type input "7.7"
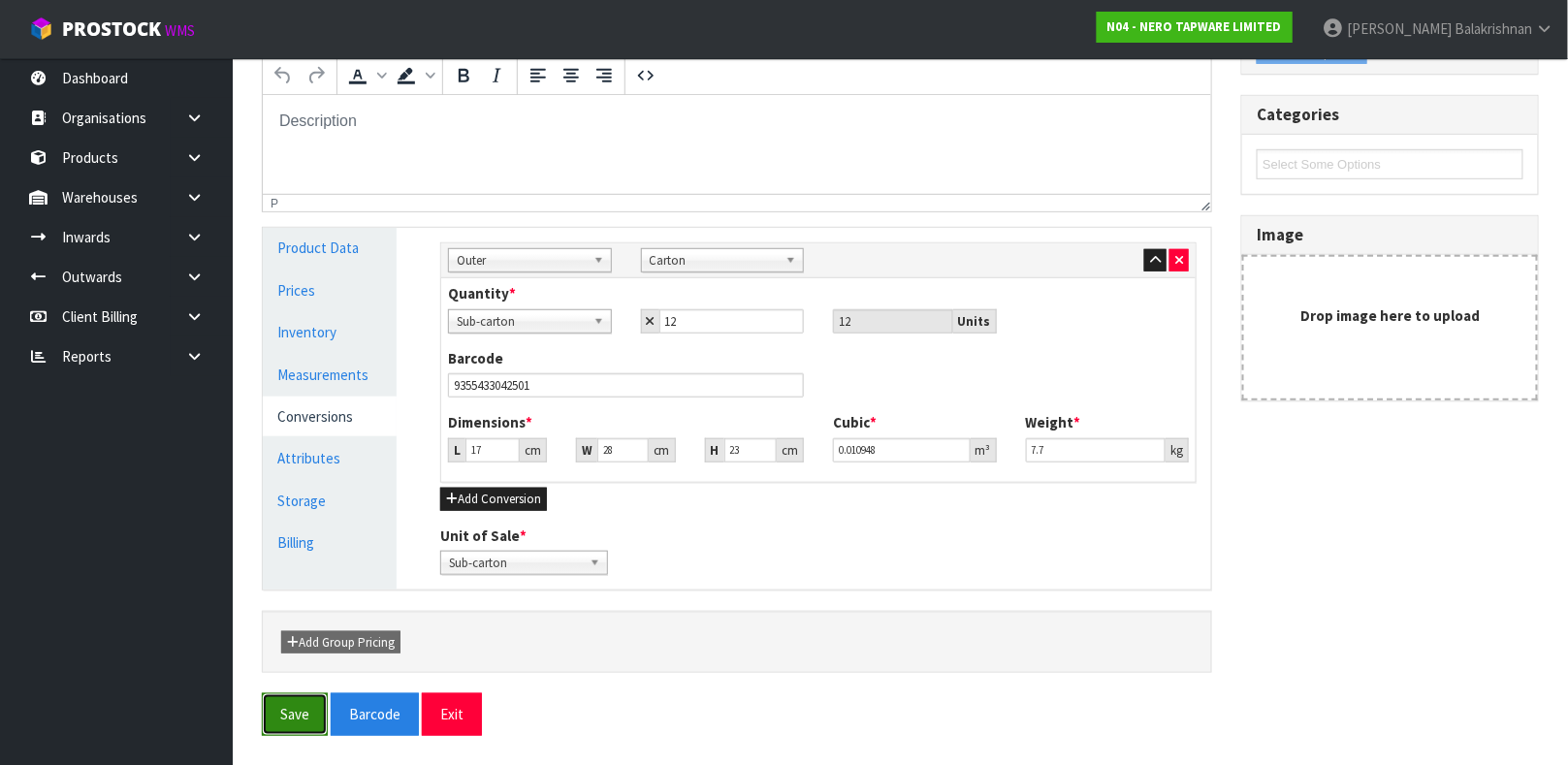
click at [272, 678] on button "Save" at bounding box center [294, 713] width 66 height 42
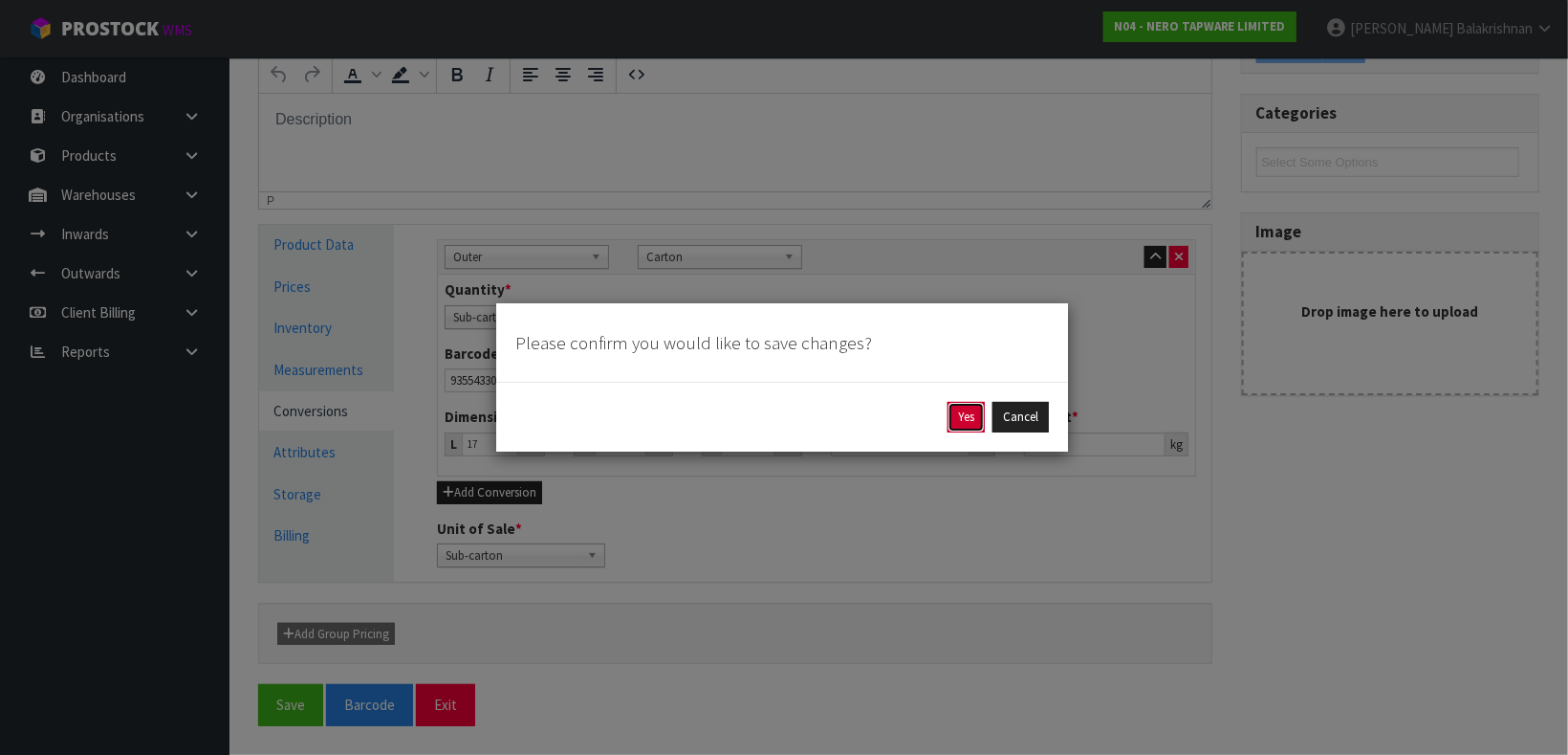
click at [953, 424] on button "Yes" at bounding box center [966, 417] width 38 height 31
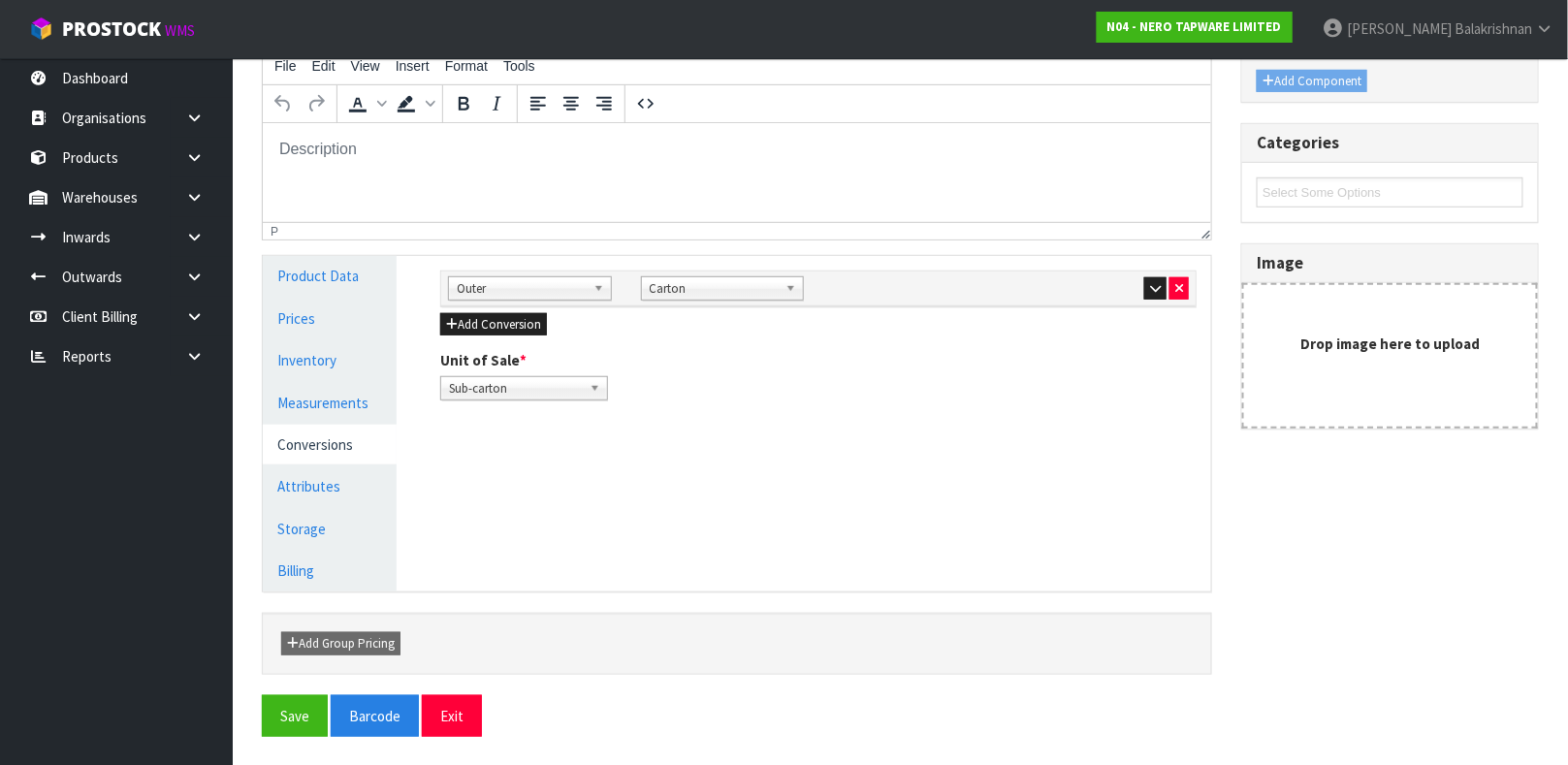
scroll to position [335, 0]
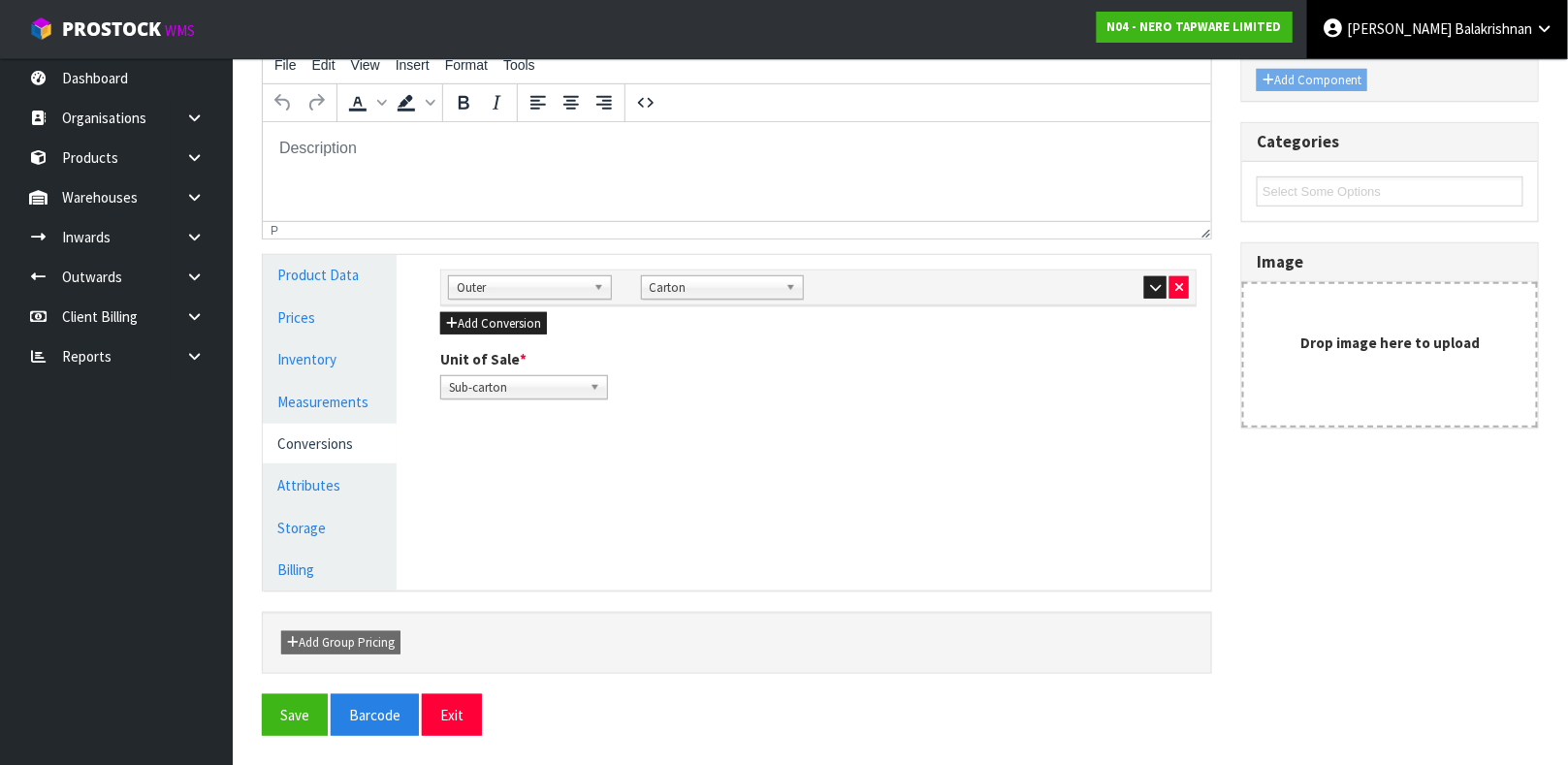
click at [1393, 6] on link "[PERSON_NAME]" at bounding box center [1438, 28] width 261 height 58
click at [1393, 74] on link "Logout" at bounding box center [1490, 76] width 153 height 26
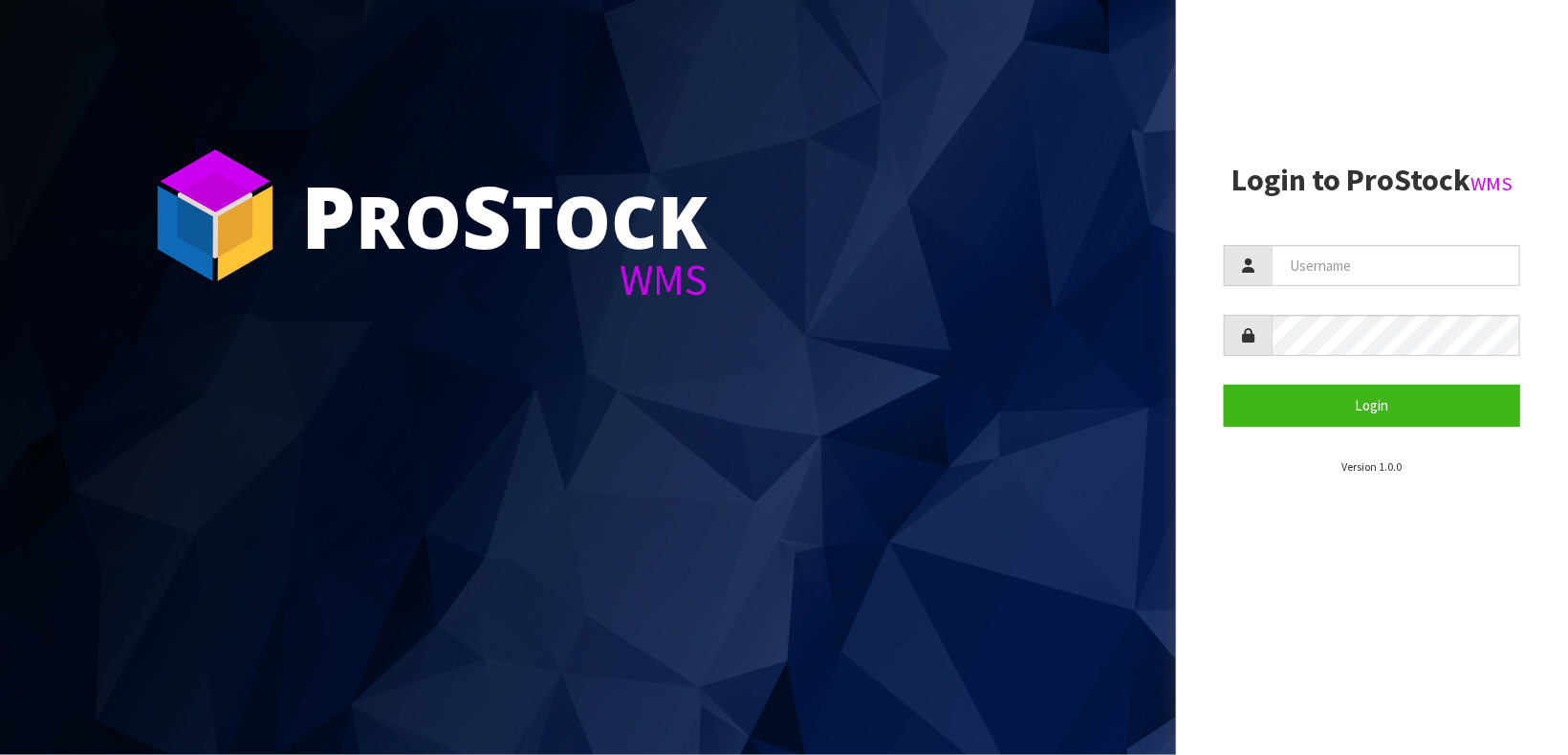
click at [1431, 242] on section "Login to ProStock WMS Login Version 1.0.0" at bounding box center [1372, 319] width 297 height 311
click at [1401, 282] on input "text" at bounding box center [1396, 265] width 248 height 42
click at [1377, 277] on input "JAMES" at bounding box center [1396, 265] width 248 height 42
type input "J"
type input "krishna"
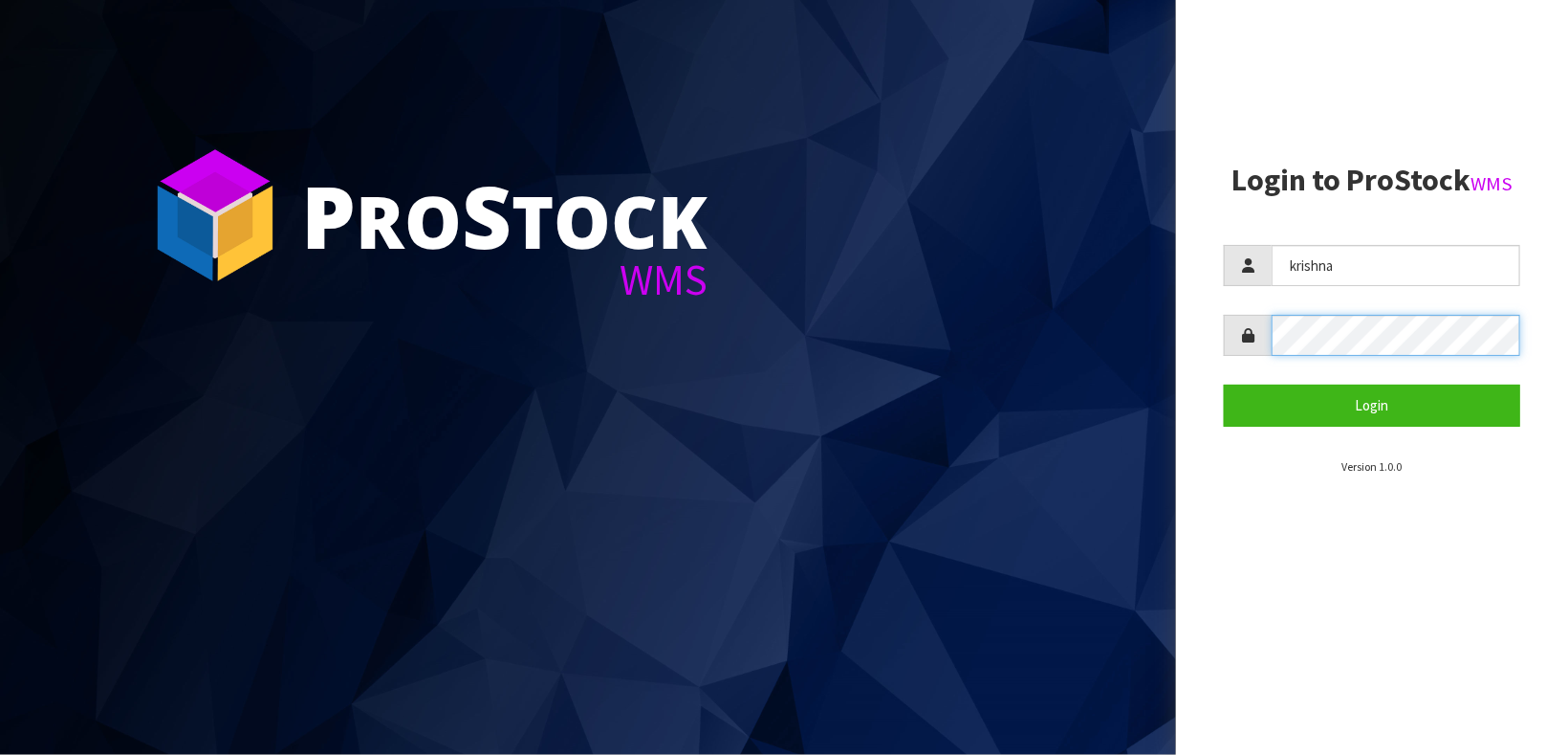
click at [1224, 385] on button "Login" at bounding box center [1372, 405] width 297 height 42
